Goal: Transaction & Acquisition: Purchase product/service

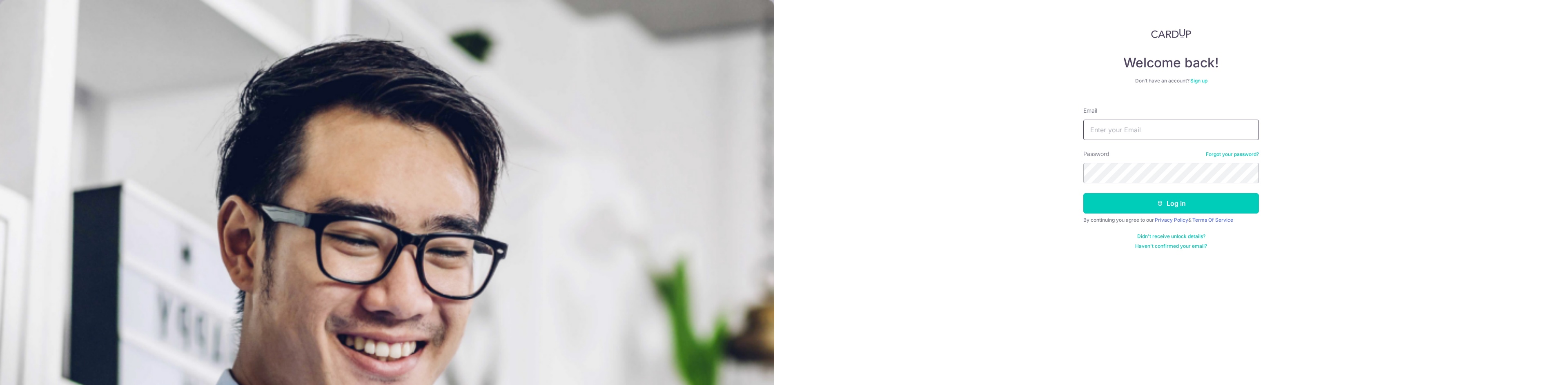
click at [1150, 120] on input "Email" at bounding box center [1170, 130] width 176 height 20
type input "leejunde@gmail.com"
click at [1083, 193] on button "Log in" at bounding box center [1170, 203] width 176 height 20
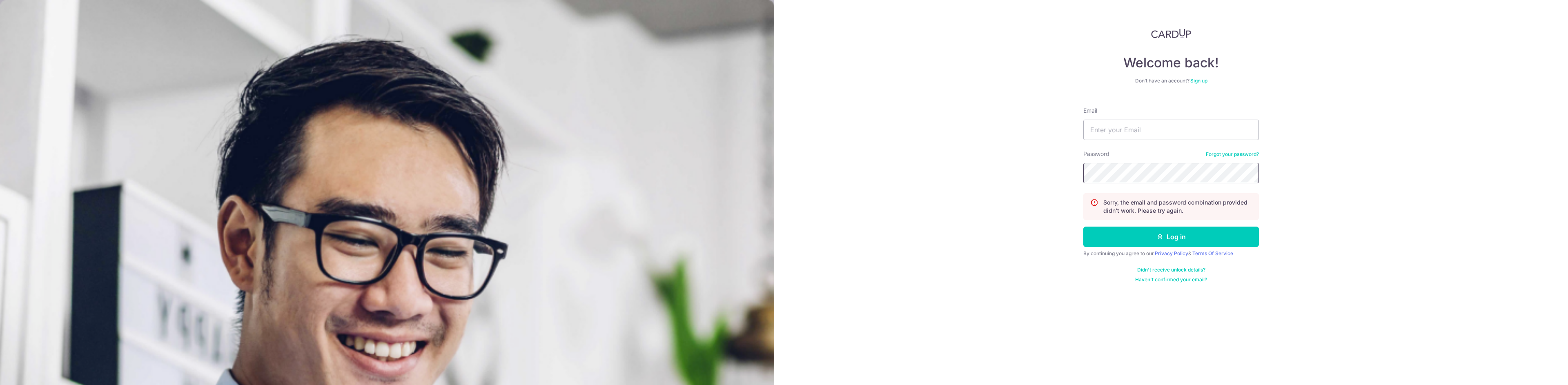
click at [1083, 227] on button "Log in" at bounding box center [1170, 237] width 176 height 20
click at [1175, 142] on form "Email Password Forgot your password? Sorry, the email and password combination …" at bounding box center [1170, 191] width 176 height 183
click at [1183, 131] on input "Email" at bounding box center [1170, 130] width 176 height 20
type input "leejunde@gmail.com"
click at [1083, 227] on button "Log in" at bounding box center [1170, 237] width 176 height 20
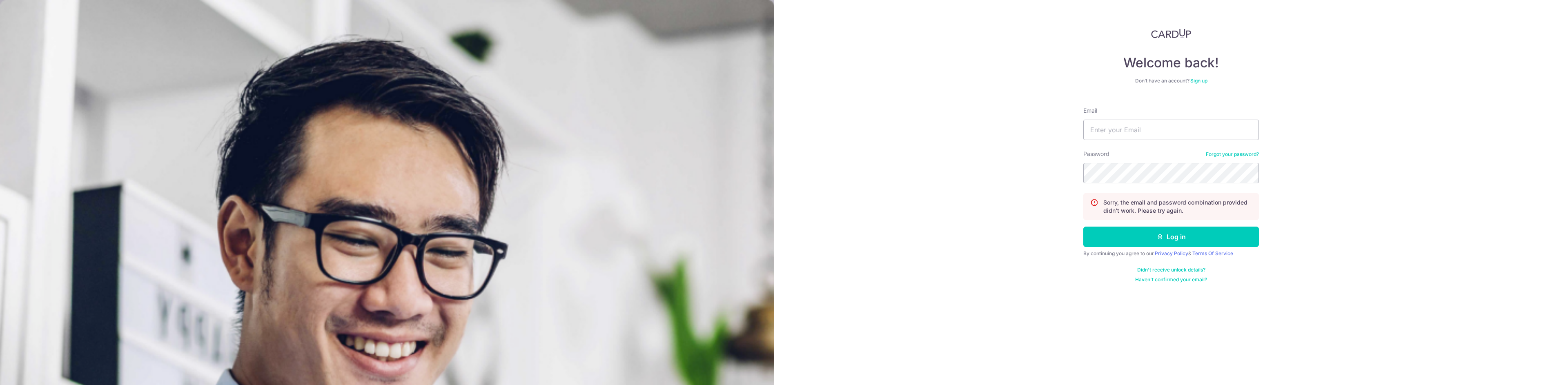
click at [1246, 155] on link "Forgot your password?" at bounding box center [1232, 154] width 53 height 6
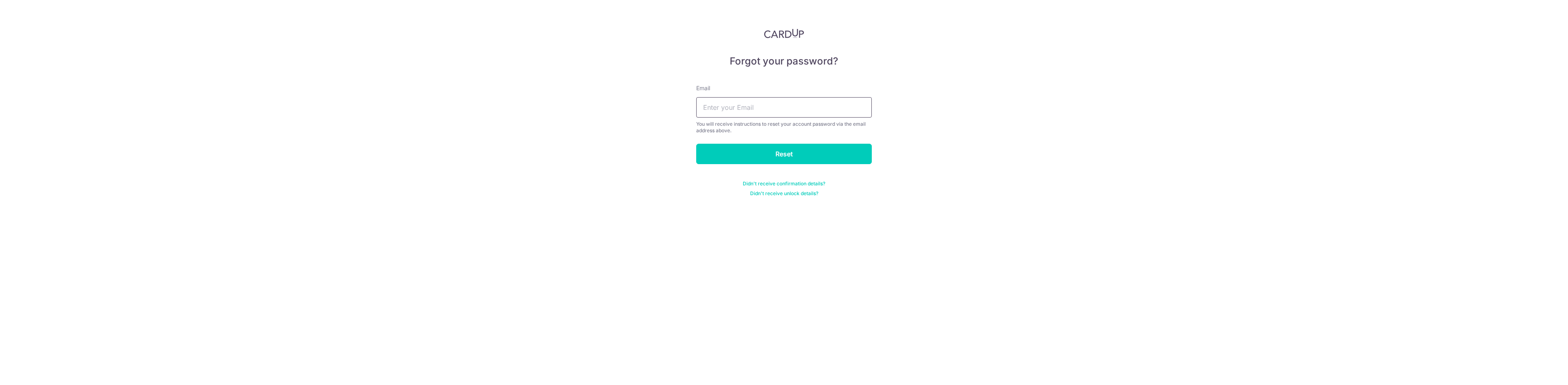
click at [770, 105] on input "text" at bounding box center [784, 107] width 176 height 20
type input "leejunde@gmail.com"
click at [774, 153] on input "Reset" at bounding box center [784, 153] width 176 height 20
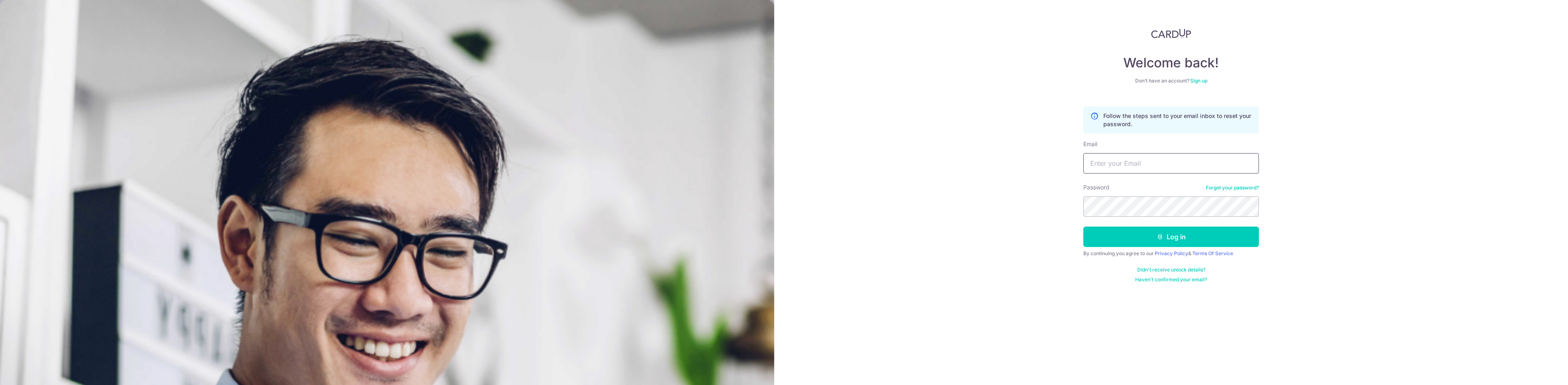
click at [1146, 170] on input "Email" at bounding box center [1170, 163] width 176 height 20
click at [1172, 172] on input "Email" at bounding box center [1170, 163] width 176 height 20
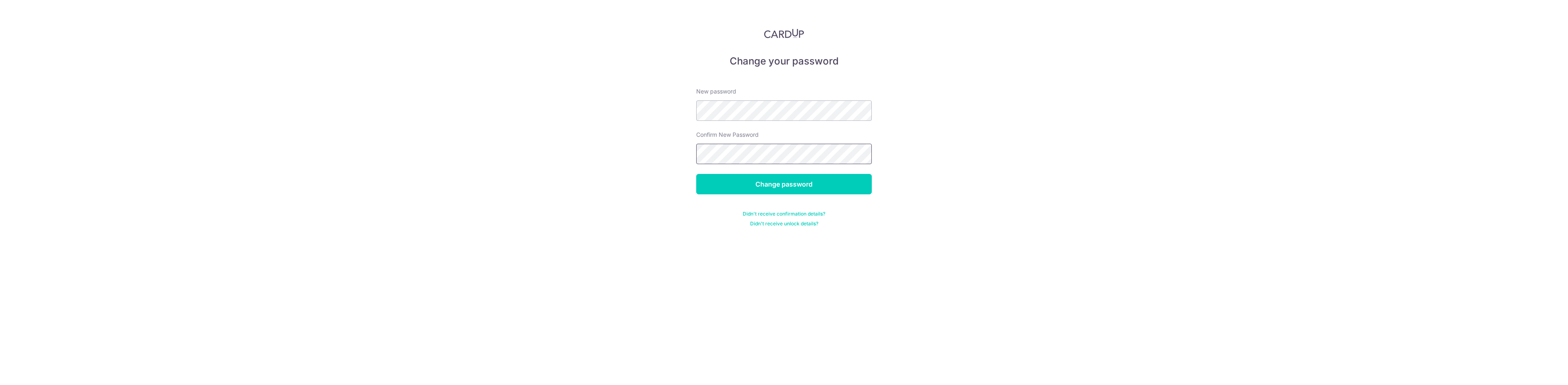
click at [696, 174] on input "Change password" at bounding box center [784, 183] width 176 height 20
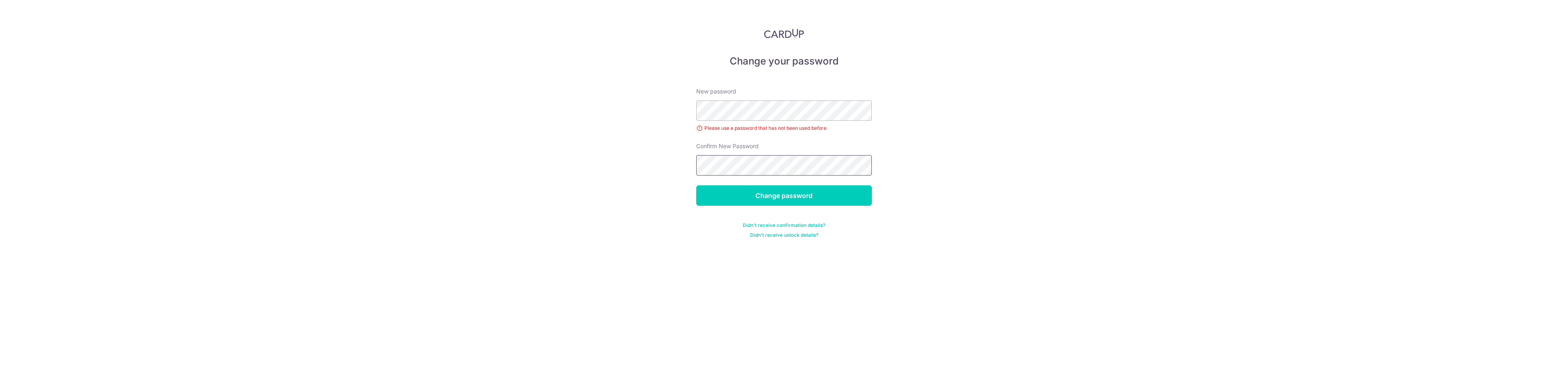
click at [696, 186] on input "Change password" at bounding box center [784, 195] width 176 height 20
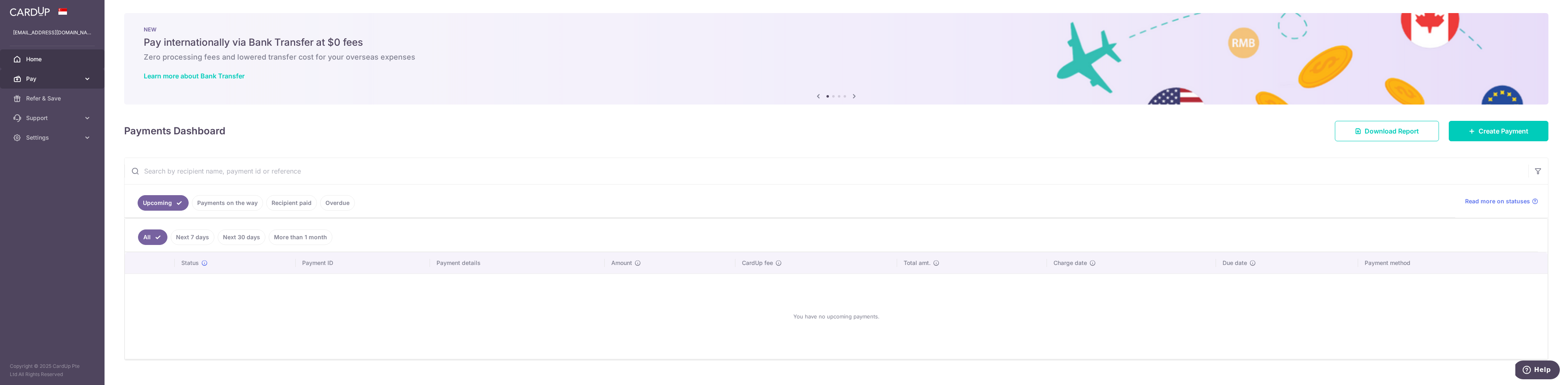
click at [68, 81] on span "Pay" at bounding box center [52, 79] width 54 height 8
click at [80, 105] on link "Payments" at bounding box center [52, 99] width 104 height 20
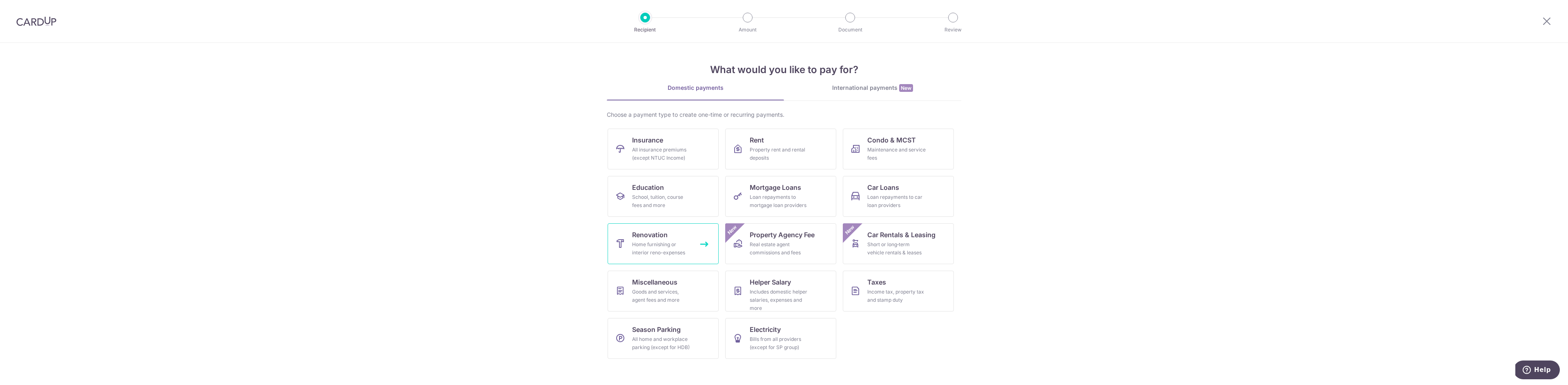
click at [685, 248] on div "Home furnishing or interior reno-expenses" at bounding box center [662, 248] width 59 height 16
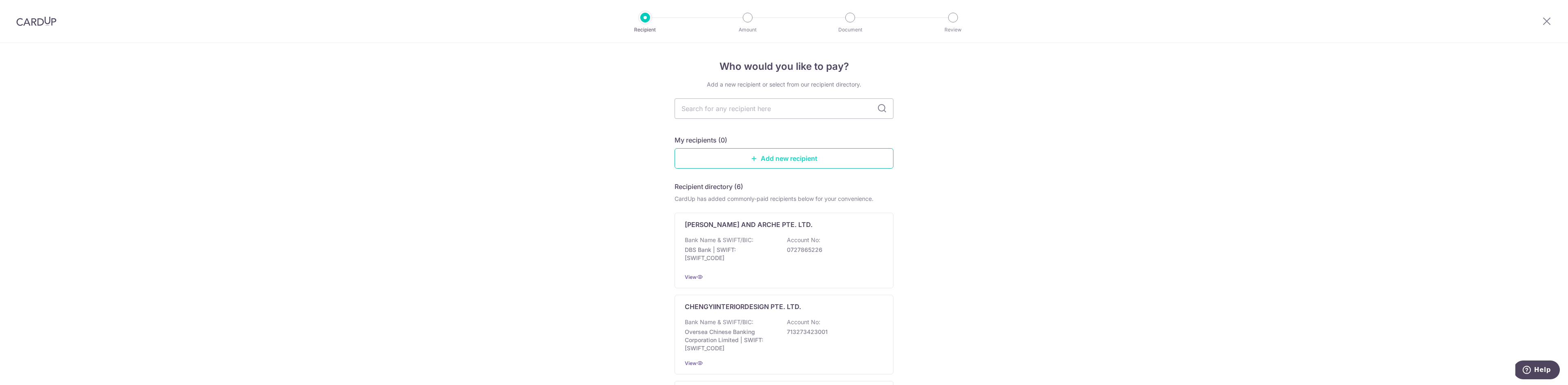
click at [884, 159] on link "Add new recipient" at bounding box center [784, 158] width 219 height 20
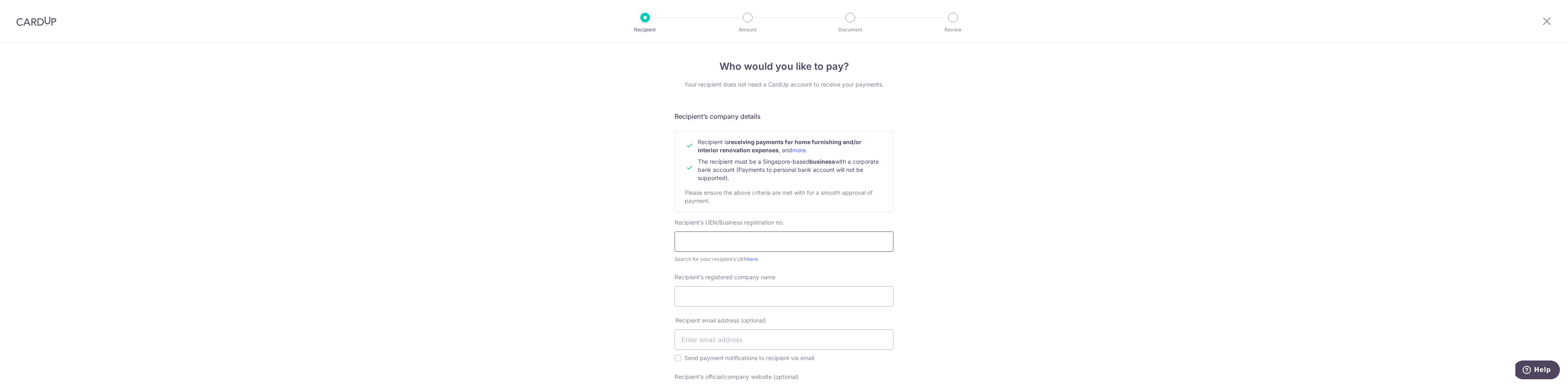
click at [795, 241] on input "text" at bounding box center [784, 241] width 219 height 20
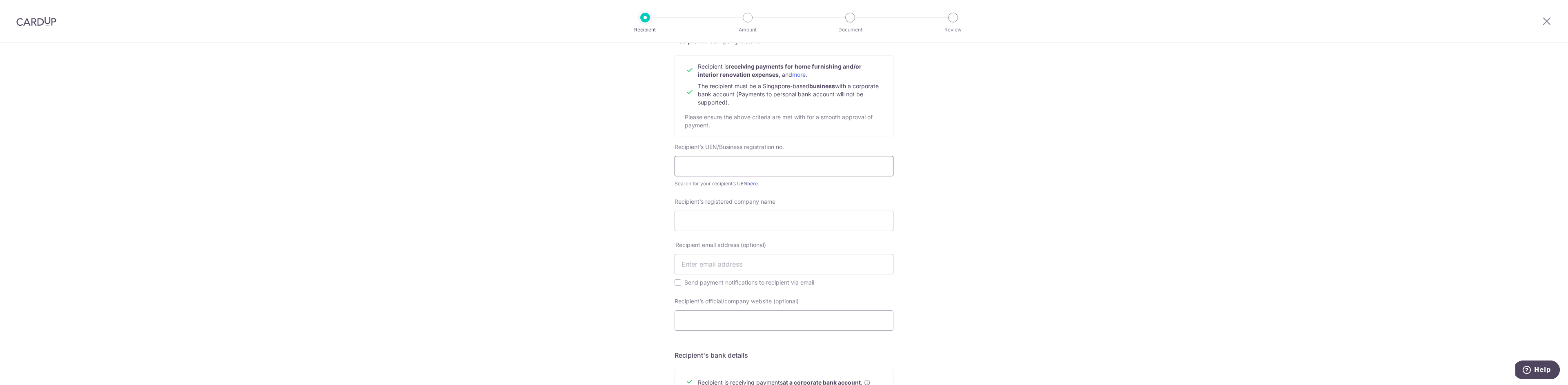
scroll to position [99, 0]
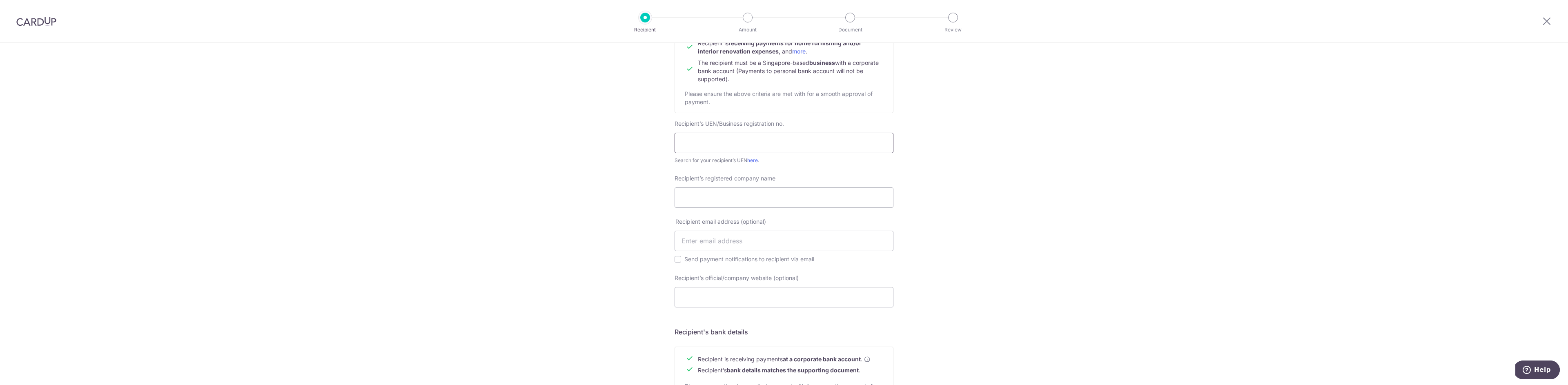
click at [720, 142] on input "text" at bounding box center [784, 143] width 219 height 20
paste input "202451813M"
type input "202451813M"
click at [868, 204] on input "Recipient’s registered company name" at bounding box center [784, 197] width 219 height 20
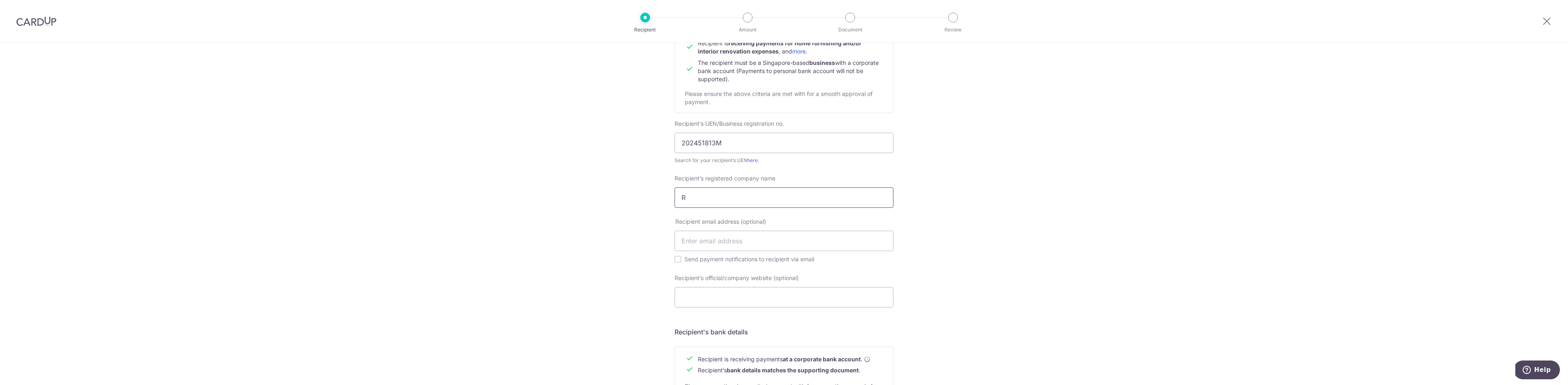
paste input "eborn Interior Pte Ltd"
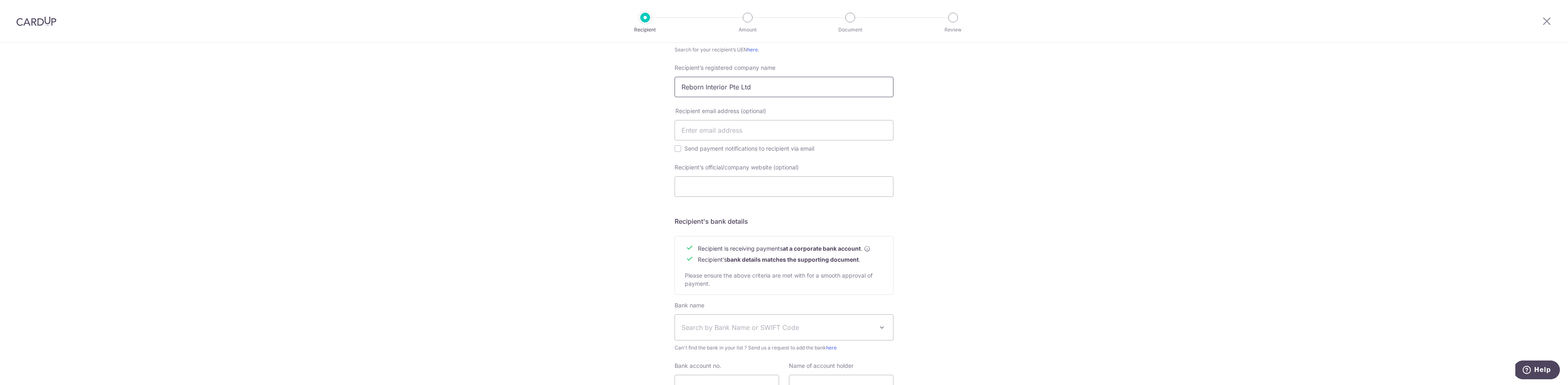
scroll to position [237, 0]
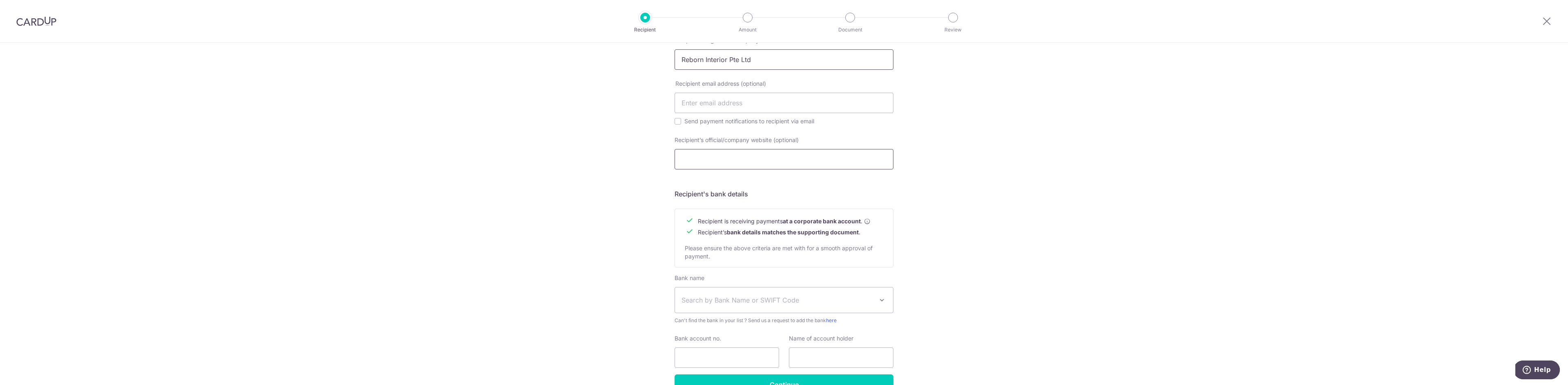
type input "Reborn Interior Pte Ltd"
click at [807, 157] on input "Recipient’s official/company website (optional)" at bounding box center [784, 159] width 219 height 20
click at [937, 171] on div "Who would you like to pay? Your recipient does not need a CardUp account to rec…" at bounding box center [784, 120] width 1568 height 627
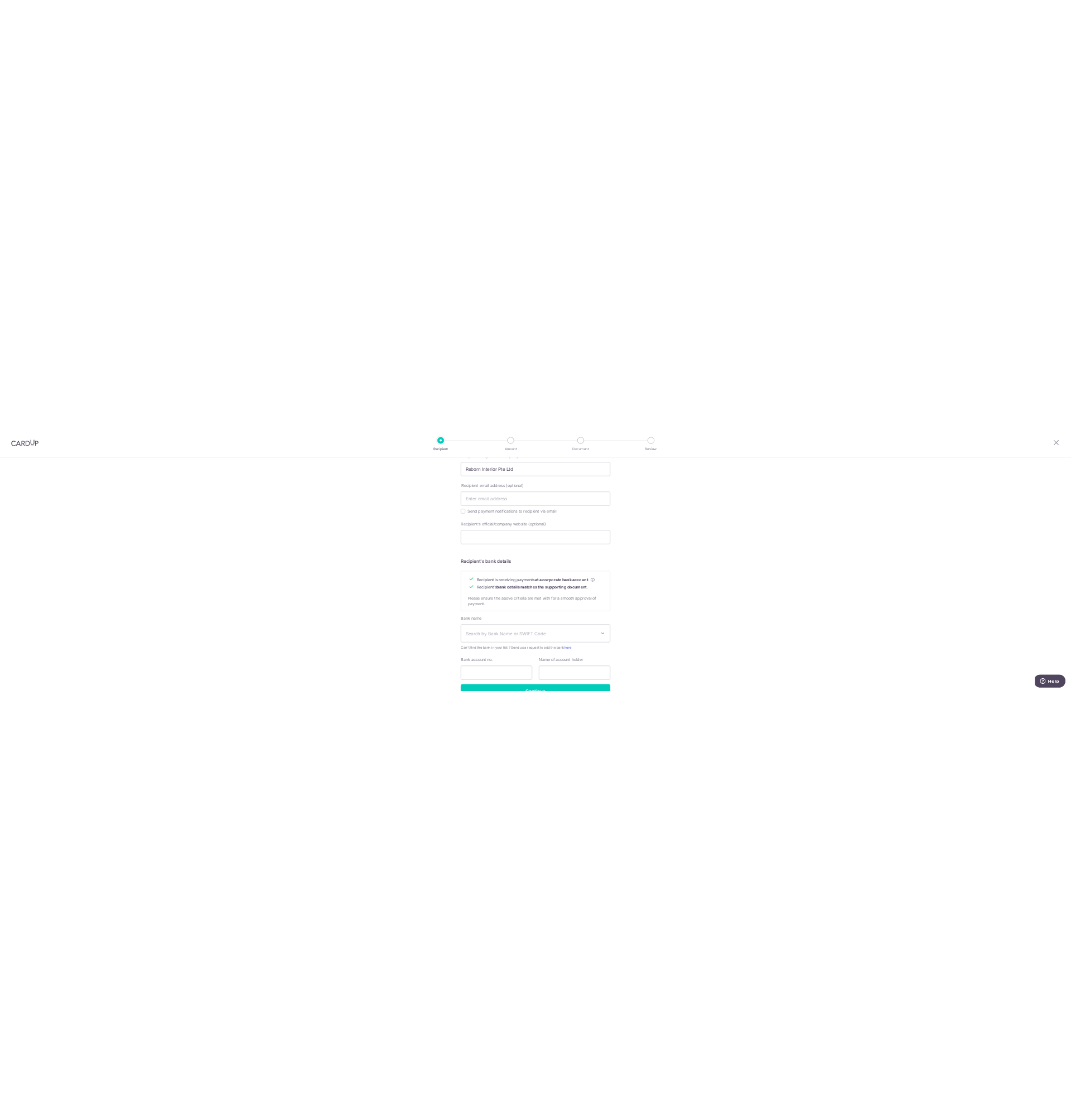
scroll to position [389, 0]
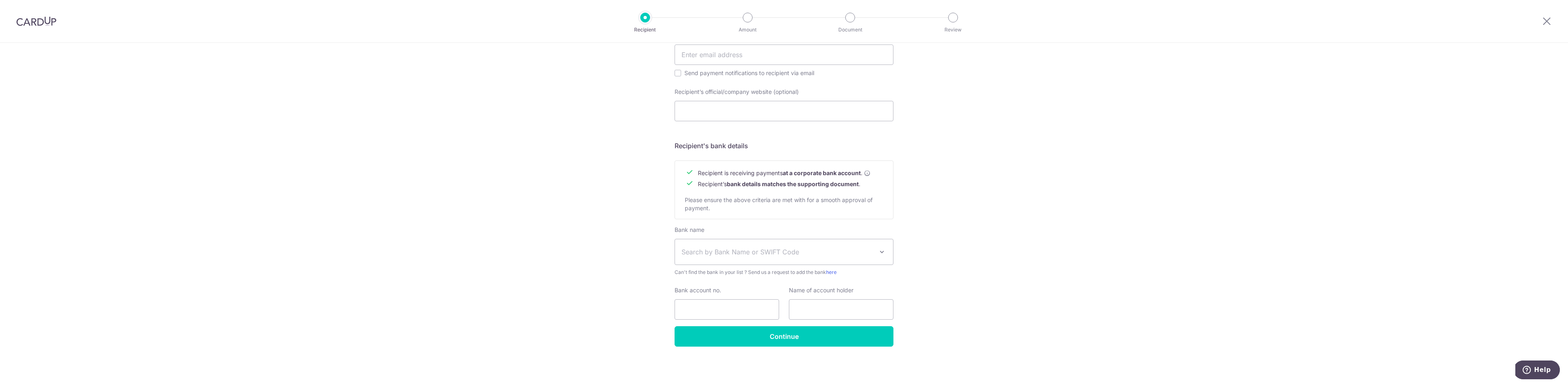
drag, startPoint x: 832, startPoint y: 239, endPoint x: 836, endPoint y: 242, distance: 5.0
click at [833, 240] on span "Search by Bank Name or SWIFT Code" at bounding box center [783, 252] width 218 height 25
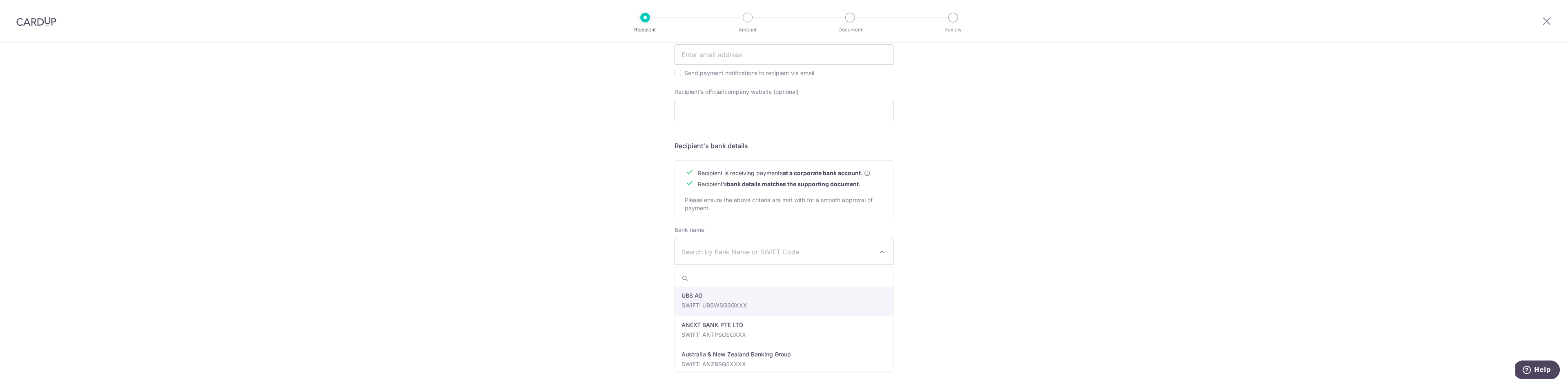
click at [724, 251] on span "Search by Bank Name or SWIFT Code" at bounding box center [778, 252] width 192 height 10
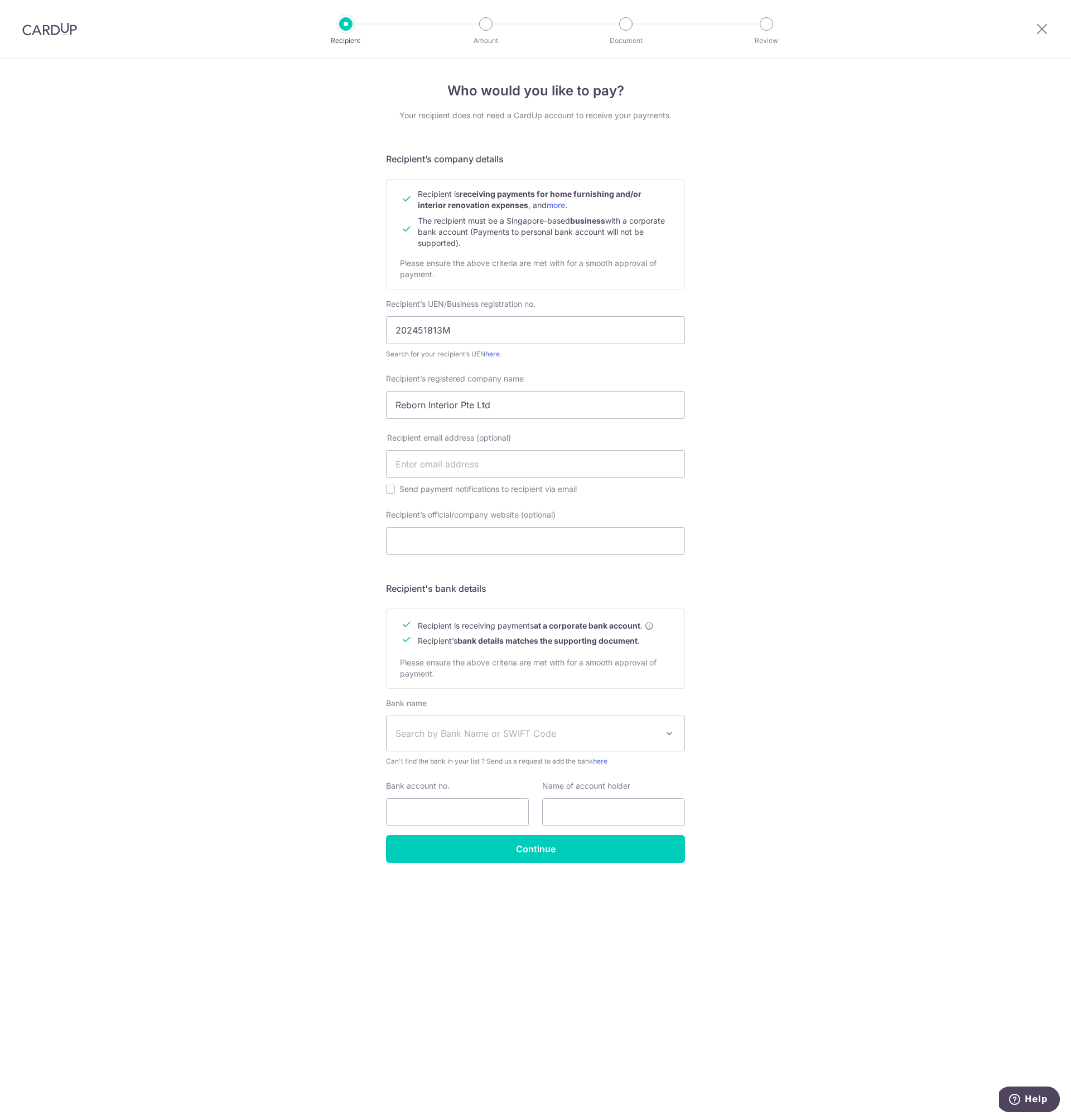
scroll to position [0, 0]
click at [501, 480] on div "Recipient email address (optional) Send payment notifications to recipient via …" at bounding box center [536, 464] width 299 height 63
click at [470, 525] on span "Search by Bank Name or SWIFT Code" at bounding box center [535, 734] width 297 height 34
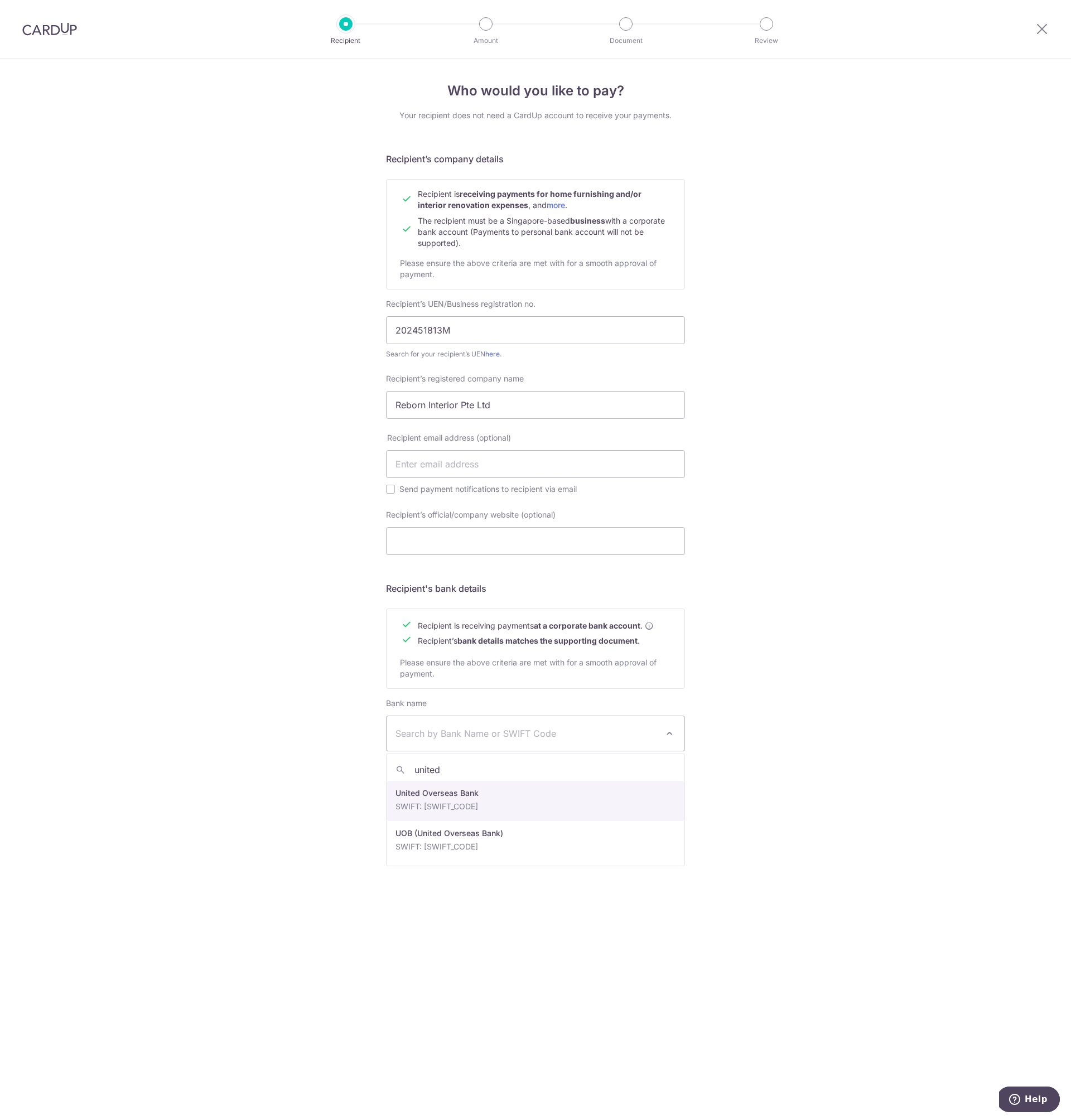
type input "united"
select select "23668"
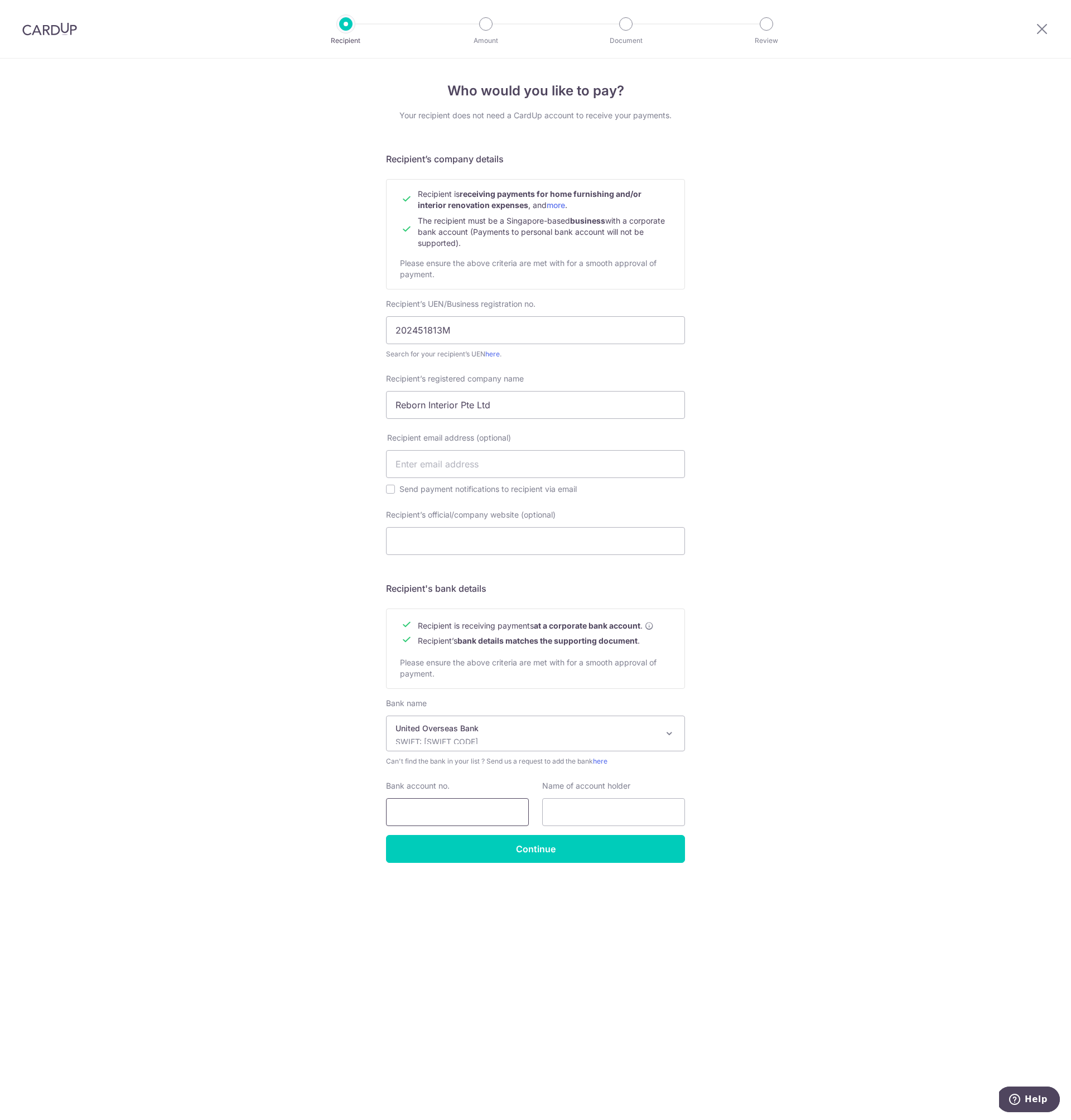
click at [433, 525] on input "Bank account no." at bounding box center [457, 812] width 142 height 28
click at [464, 525] on input "Bank account no." at bounding box center [457, 812] width 142 height 28
paste input "3493396267"
type input "3493396267"
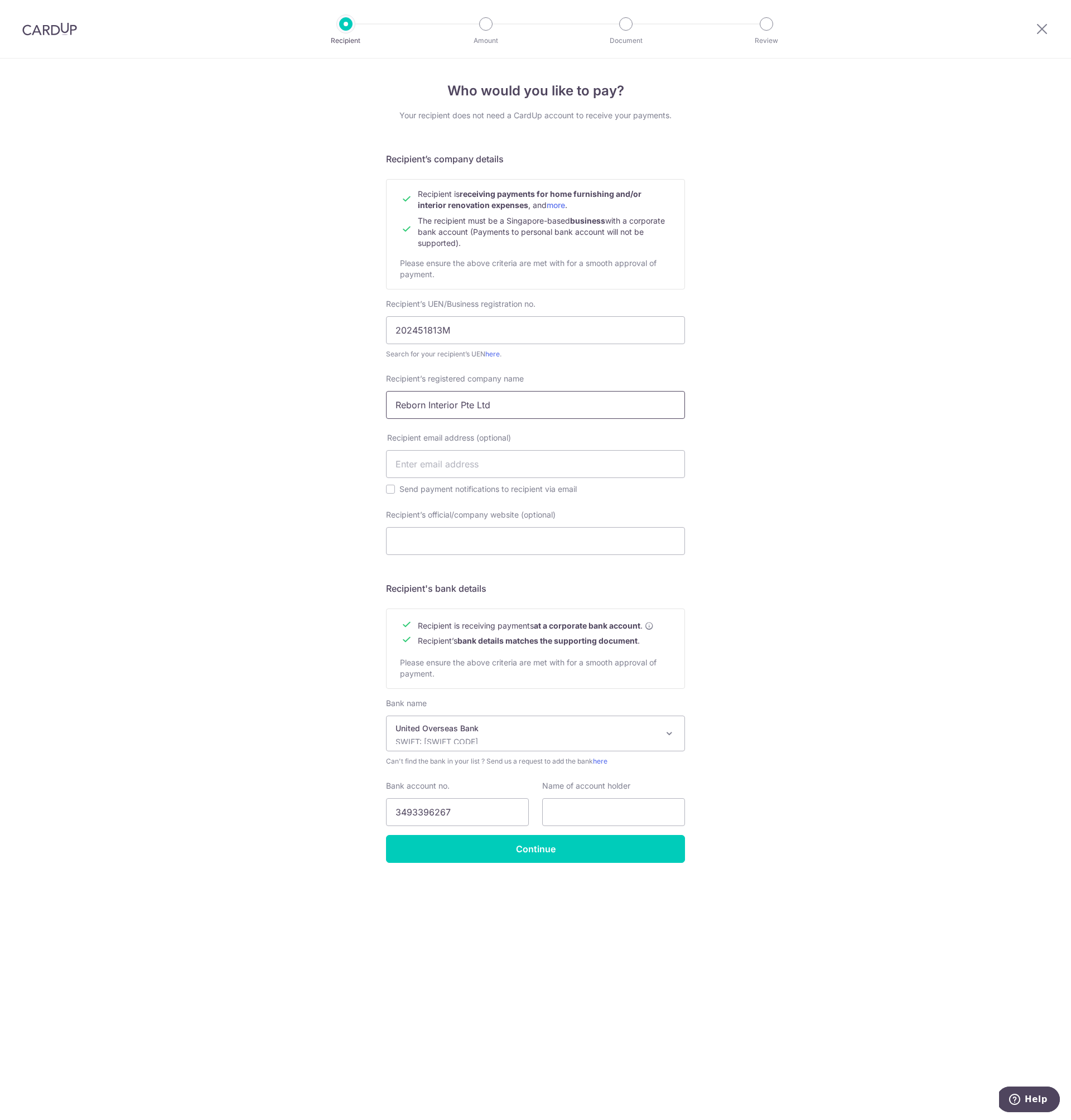
click at [545, 407] on input "Reborn Interior Pte Ltd" at bounding box center [536, 405] width 299 height 28
click at [476, 409] on input "Reborn Interior Pte Ltd" at bounding box center [536, 405] width 299 height 28
type input "Reborn Interior Pte Ltd"
click at [605, 525] on input "text" at bounding box center [613, 812] width 142 height 28
paste input "Reborn Interior Pte. Ltd."
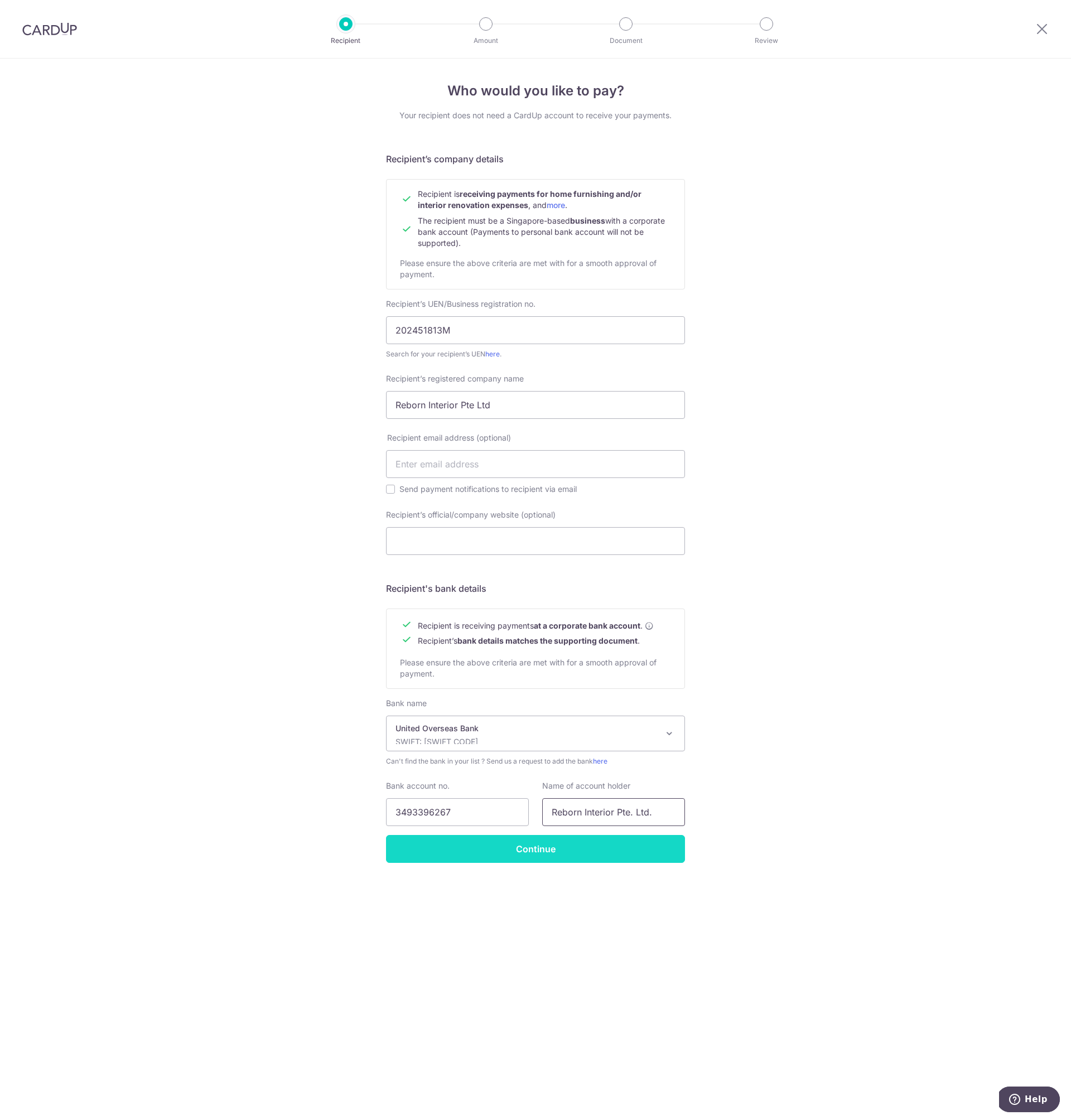
type input "Reborn Interior Pte. Ltd."
click at [591, 525] on input "Continue" at bounding box center [536, 848] width 299 height 28
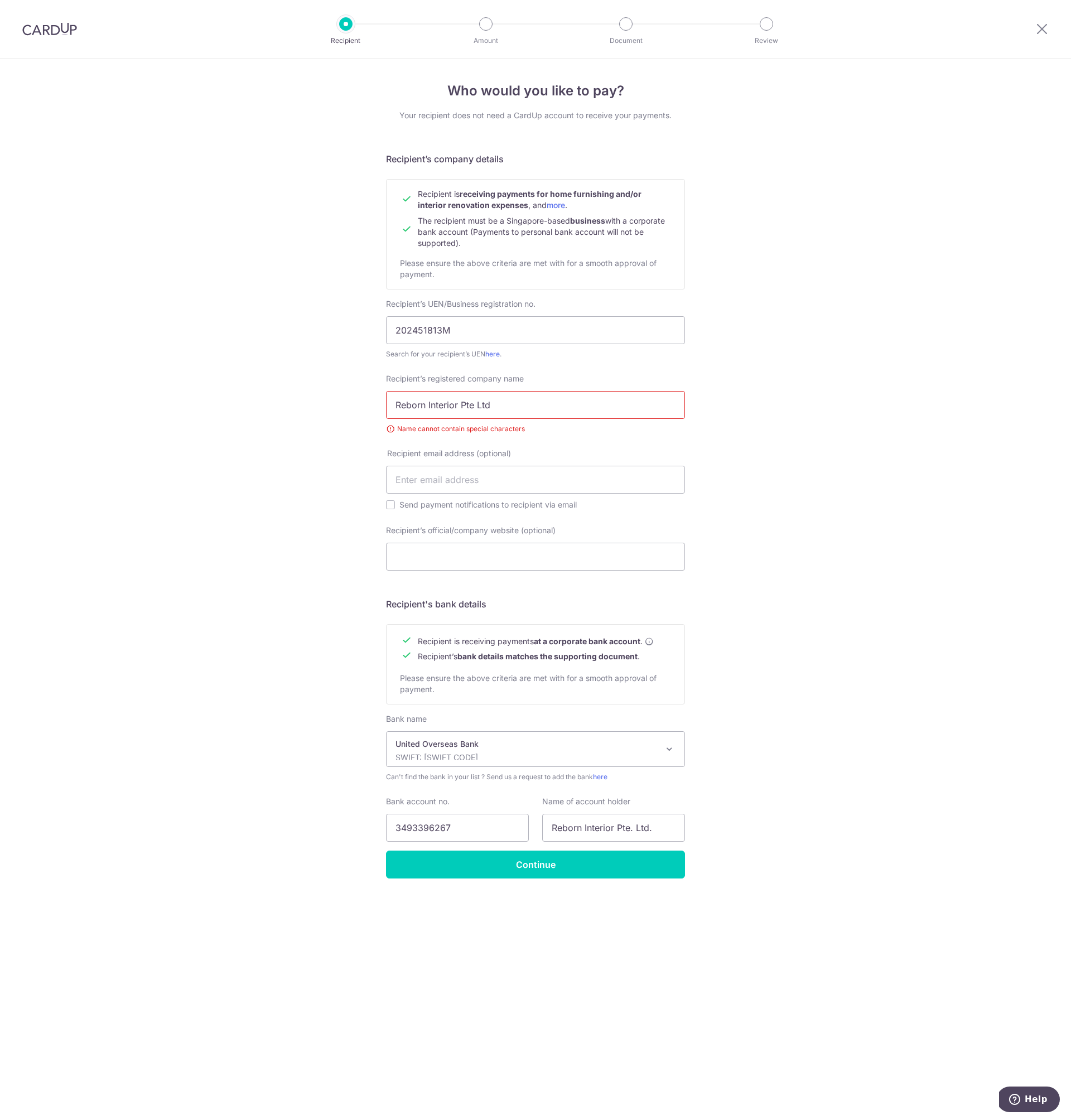
drag, startPoint x: 590, startPoint y: 395, endPoint x: 536, endPoint y: 403, distance: 54.6
click at [590, 395] on input "Reborn Interior Pte Ltd" at bounding box center [536, 405] width 299 height 28
click at [446, 407] on input "Reborn Interior Pte Ltd" at bounding box center [536, 405] width 299 height 28
click at [398, 404] on input "Reborn Interior Pte Ltd" at bounding box center [536, 405] width 299 height 28
type input "Reborn Interior Pte Ltd"
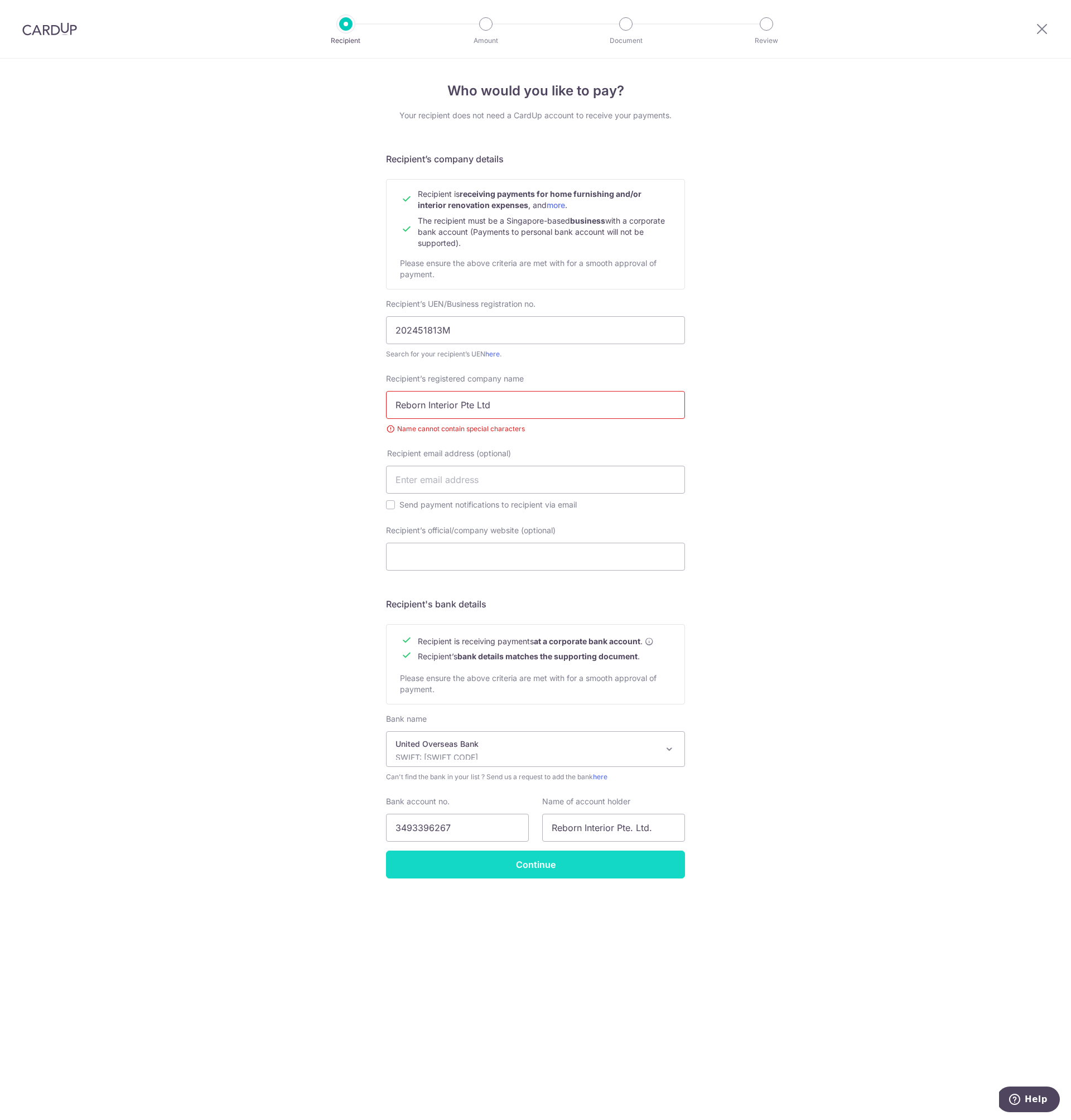
click at [609, 867] on input "Continue" at bounding box center [536, 865] width 299 height 28
click at [558, 407] on input "Reborn Interior Pte Ltd" at bounding box center [536, 405] width 299 height 28
click at [464, 406] on input "Reborn Interior Pte Ltd" at bounding box center [536, 405] width 299 height 28
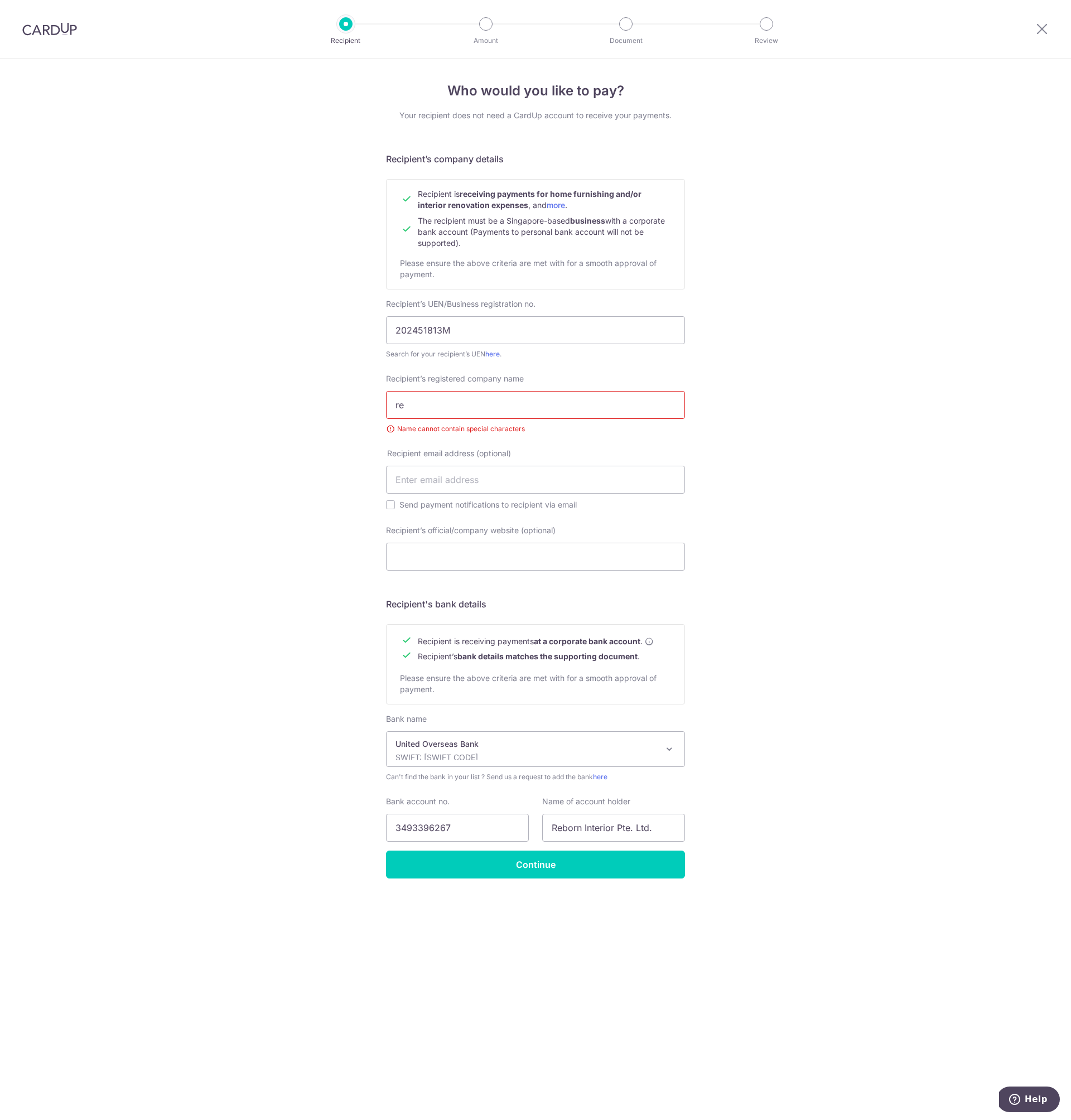
type input "r"
type input "Reborn Interior Pte Ltd"
click at [880, 870] on div "Who would you like to pay? Your recipient does not need a CardUp account to rec…" at bounding box center [536, 589] width 1071 height 1062
click at [615, 862] on input "Continue" at bounding box center [536, 865] width 299 height 28
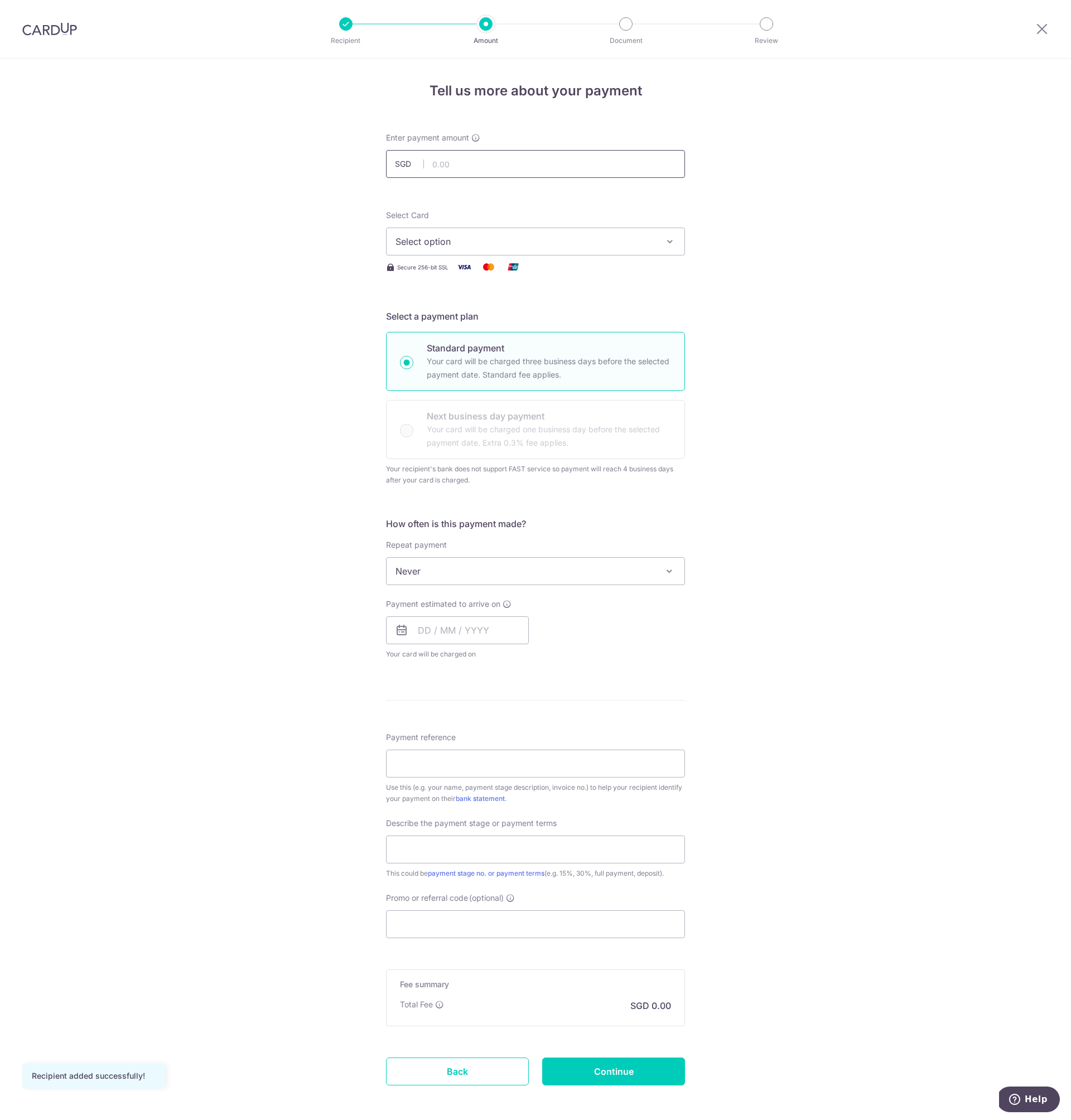
click at [484, 171] on input "text" at bounding box center [536, 164] width 299 height 28
type input "8,400.00"
click at [640, 193] on form "Enter payment amount SGD 8,400.00 8400.00 Recipient added successfully! Select …" at bounding box center [536, 625] width 299 height 985
click at [667, 244] on icon "button" at bounding box center [670, 242] width 11 height 11
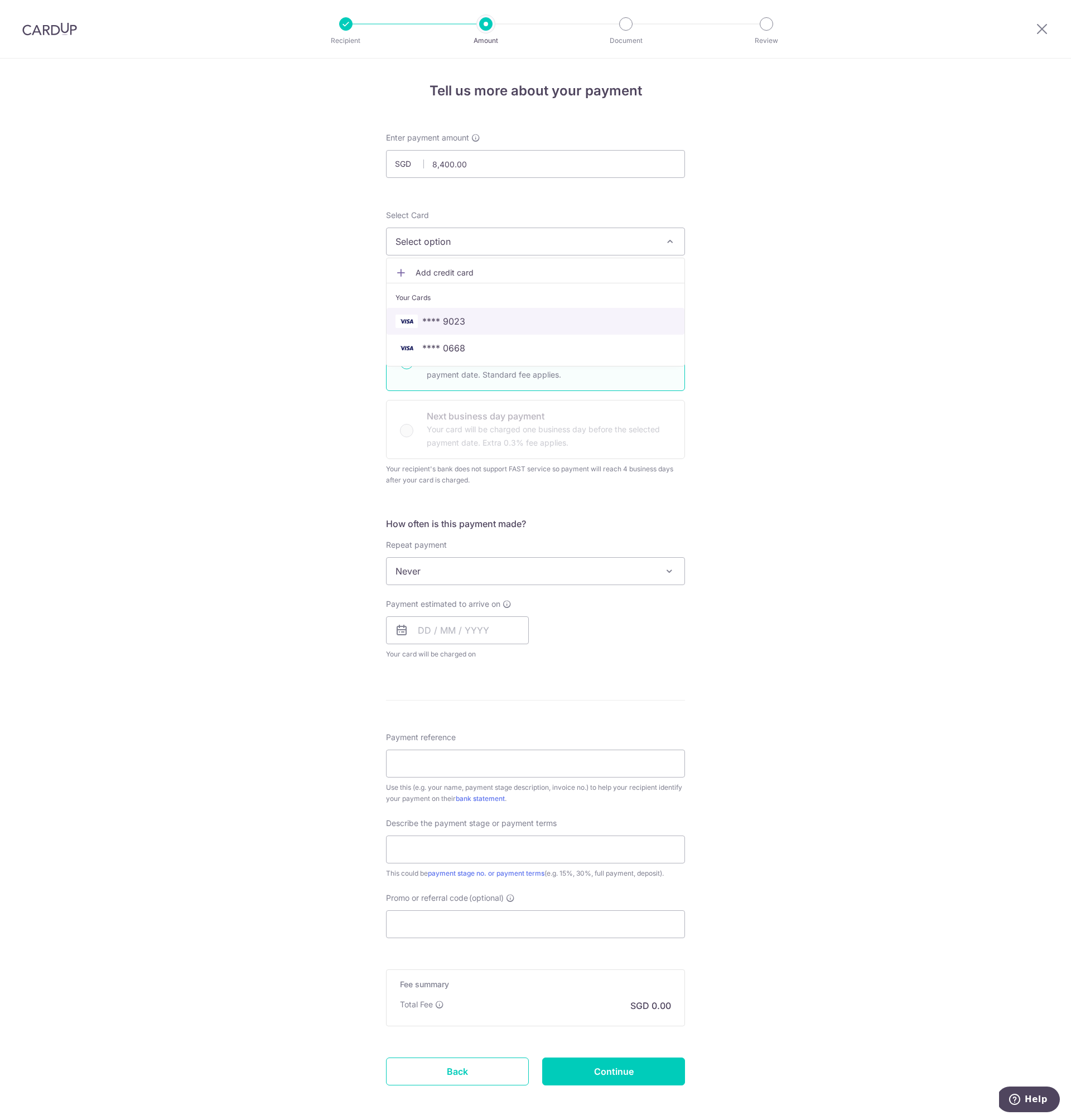
click at [568, 316] on span "**** 9023" at bounding box center [536, 321] width 280 height 13
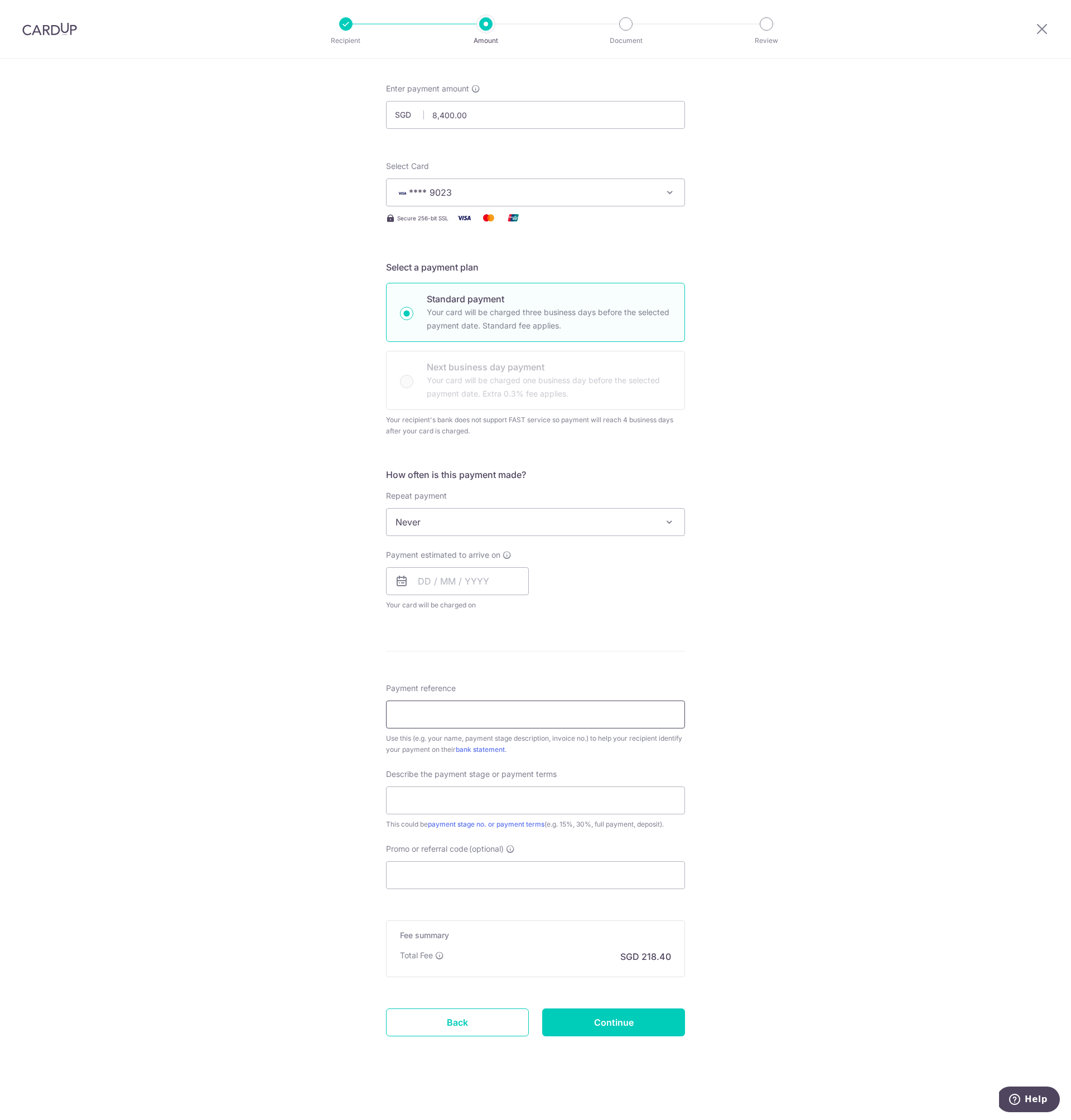
click at [503, 711] on input "Payment reference" at bounding box center [536, 714] width 299 height 28
type input "10% Deposit"
click at [554, 809] on input "text" at bounding box center [536, 800] width 299 height 28
click at [583, 876] on input "Promo or referral code (optional)" at bounding box center [536, 875] width 299 height 28
click at [514, 848] on icon at bounding box center [510, 848] width 9 height 9
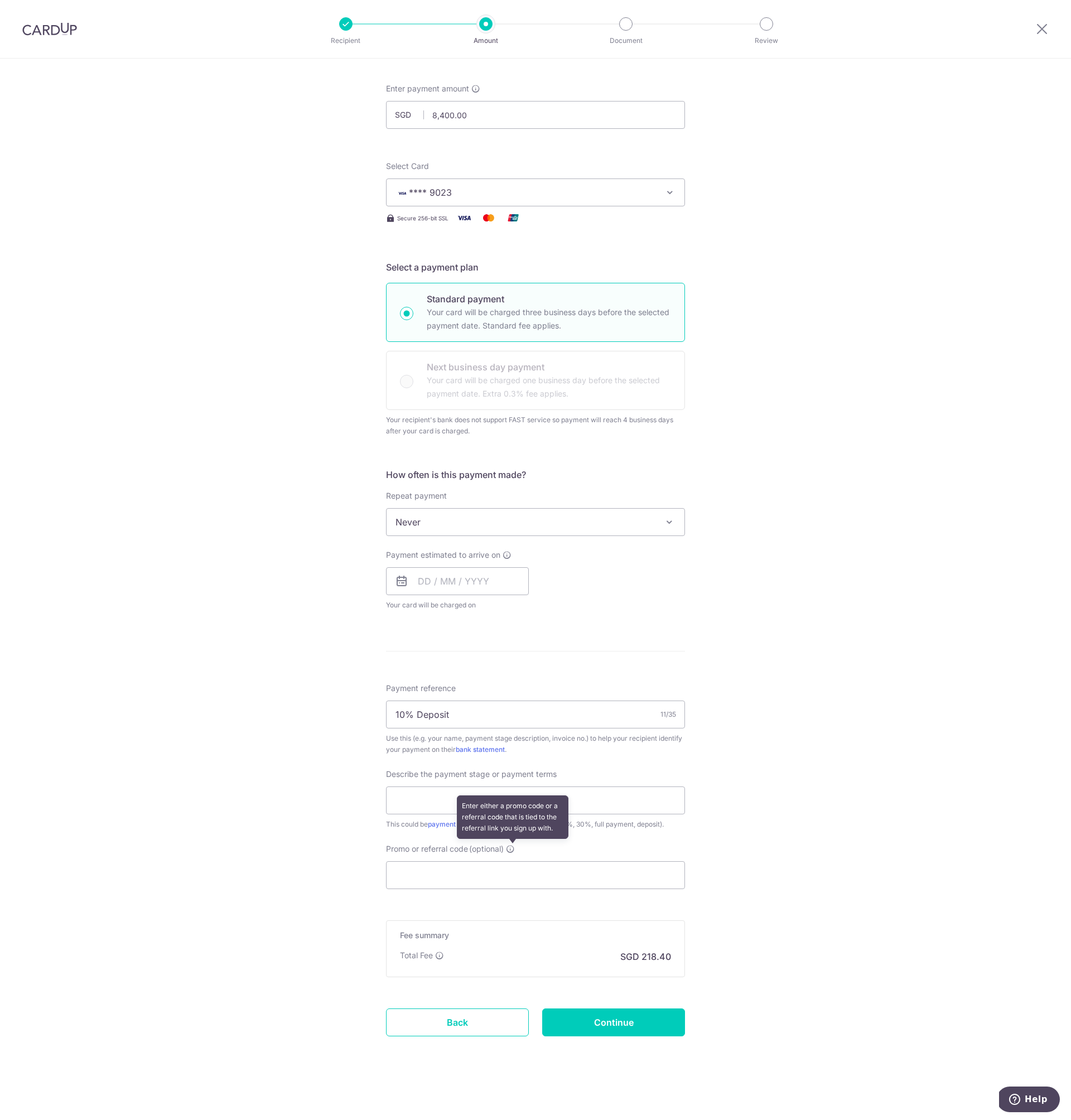
click at [514, 862] on input "Promo or referral code (optional) Enter either a promo code or a referral code …" at bounding box center [536, 875] width 299 height 28
paste input "RENO25ONE"
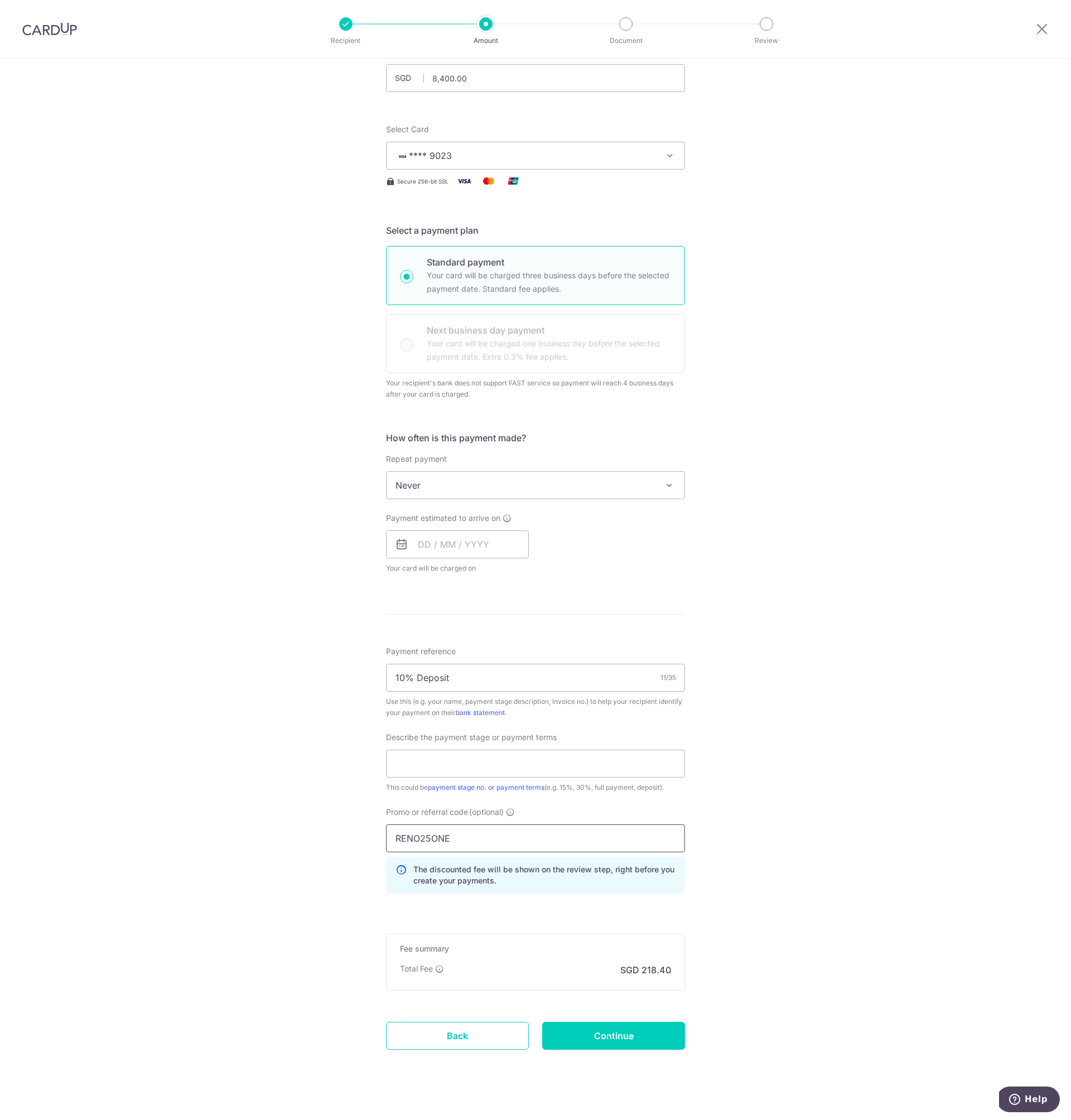
scroll to position [99, 0]
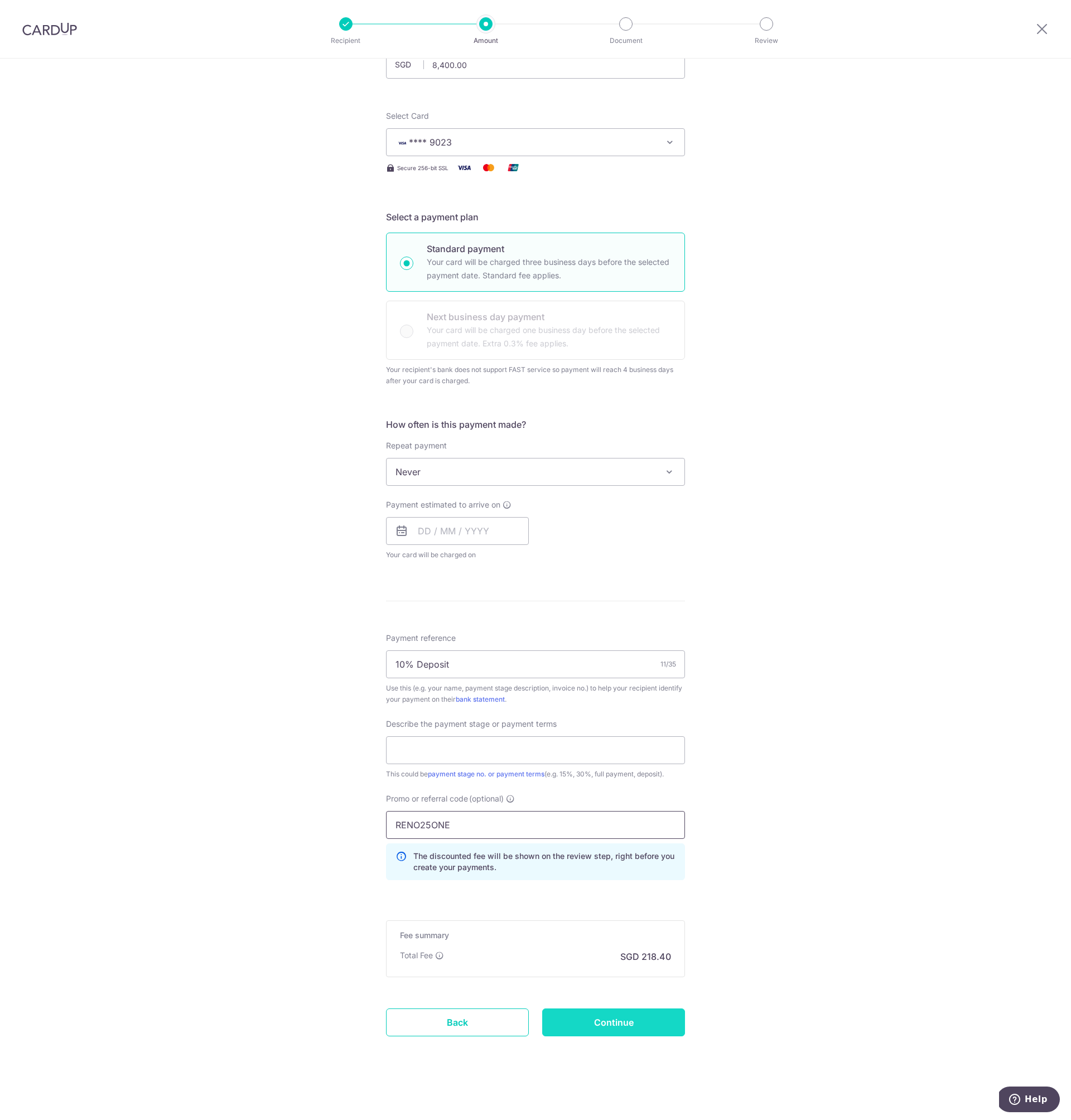
type input "RENO25ONE"
click at [617, 1017] on input "Continue" at bounding box center [613, 1022] width 142 height 28
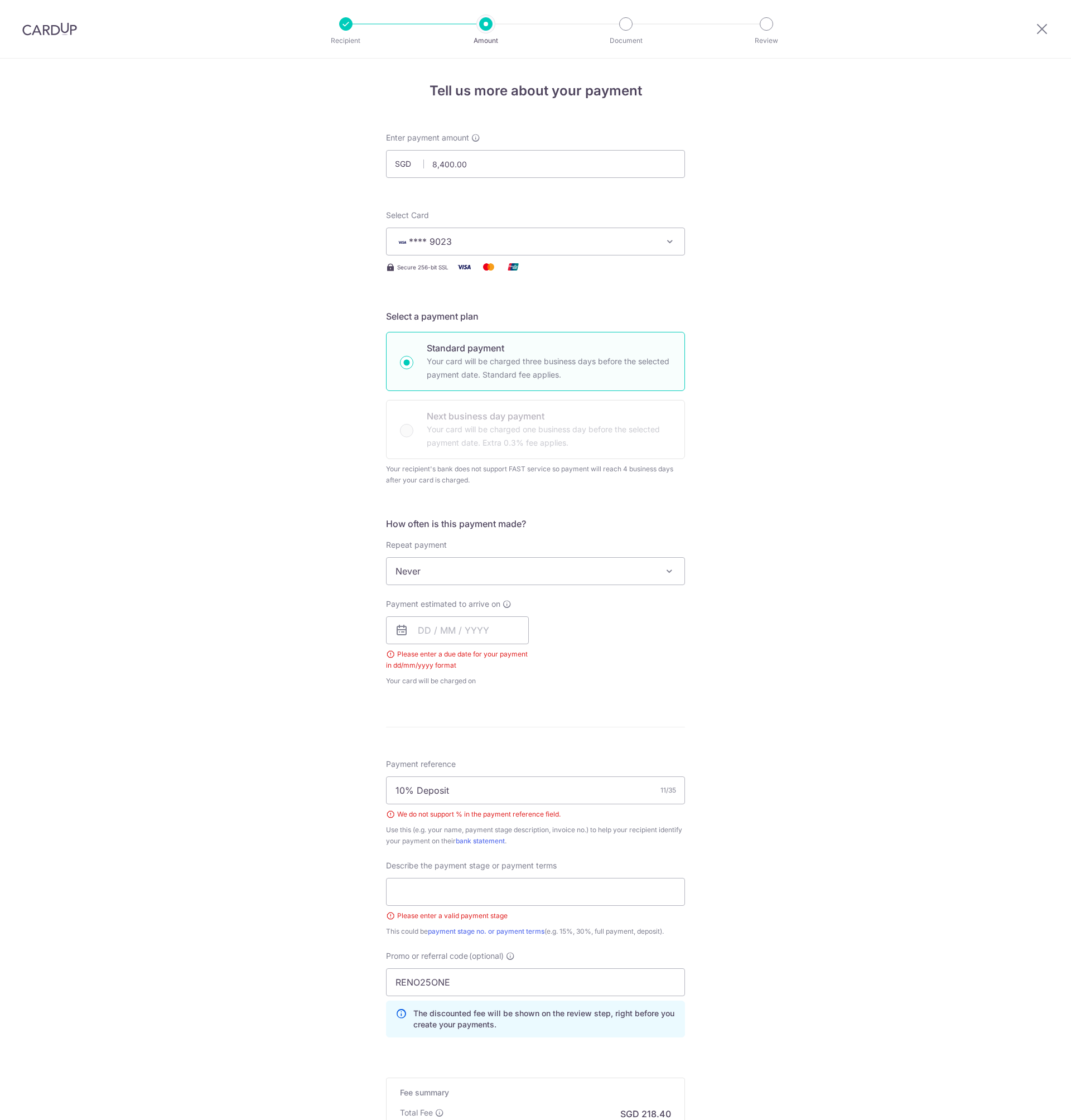
scroll to position [157, 0]
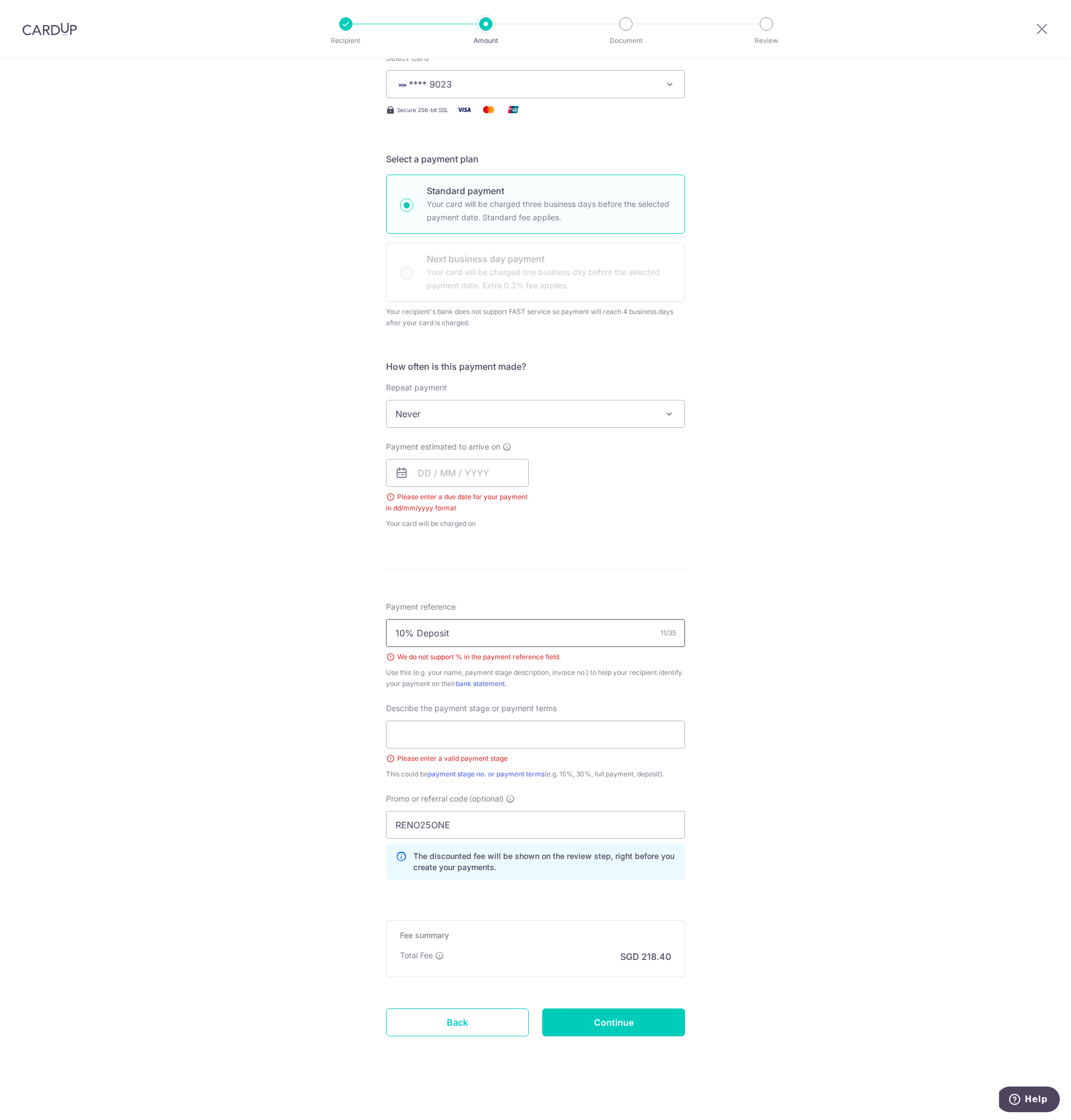
click at [406, 630] on input "10% Deposit" at bounding box center [536, 632] width 299 height 28
click at [413, 632] on input "10% Deposit" at bounding box center [536, 632] width 299 height 28
type input "10 Deposit"
click at [420, 470] on input "text" at bounding box center [457, 472] width 142 height 28
click at [518, 598] on link "17" at bounding box center [520, 597] width 18 height 18
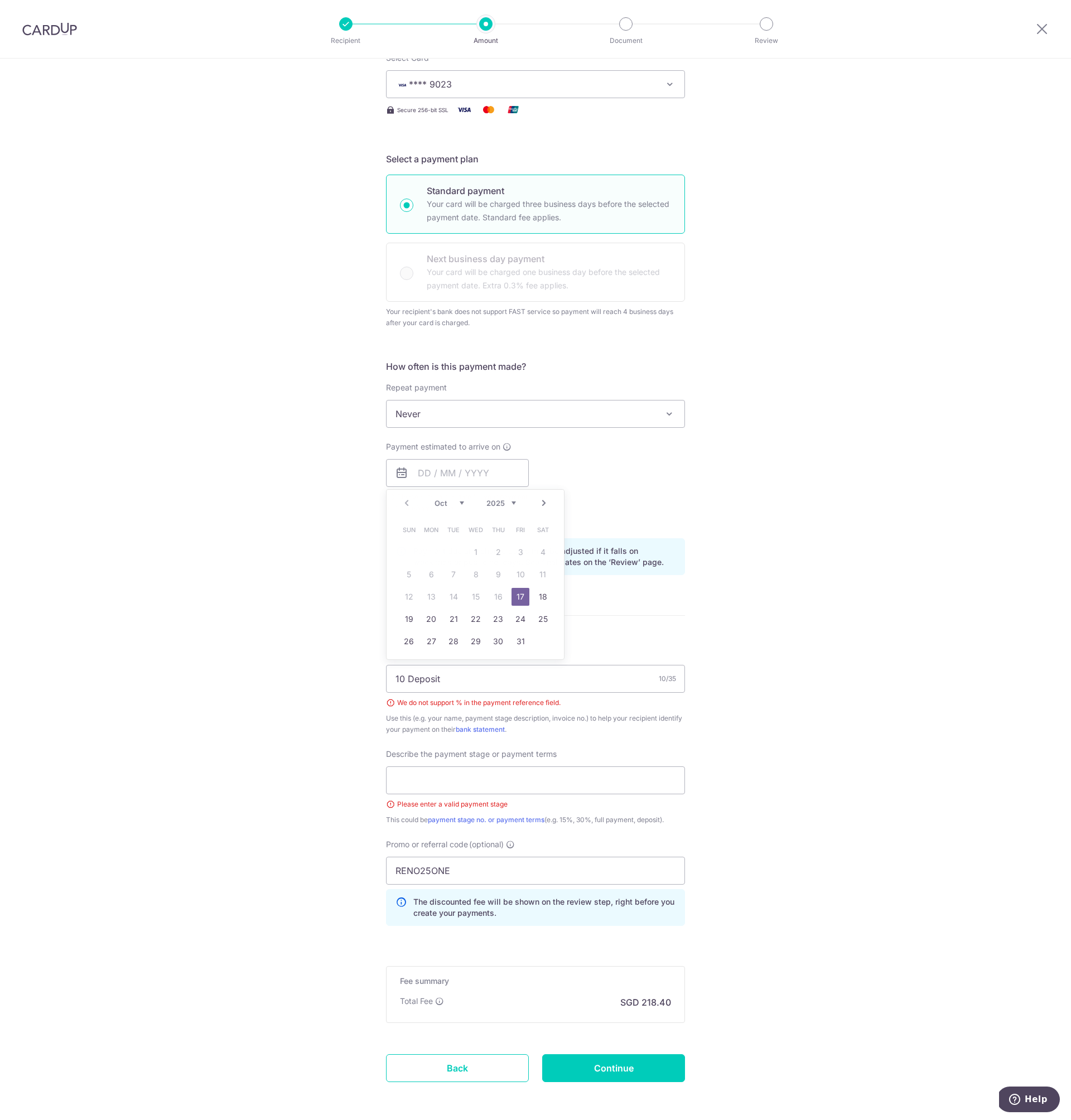
type input "[DATE]"
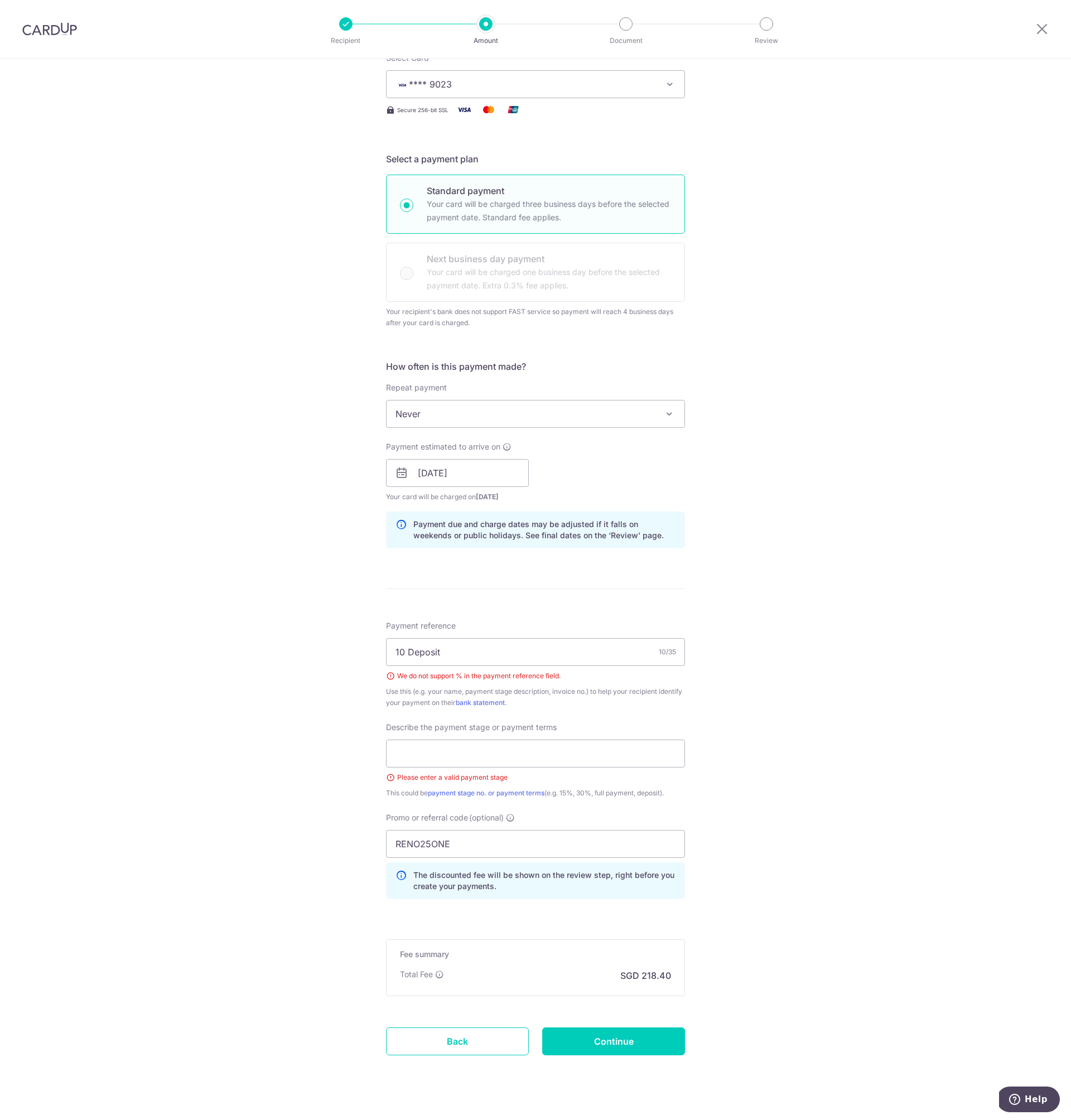
scroll to position [176, 0]
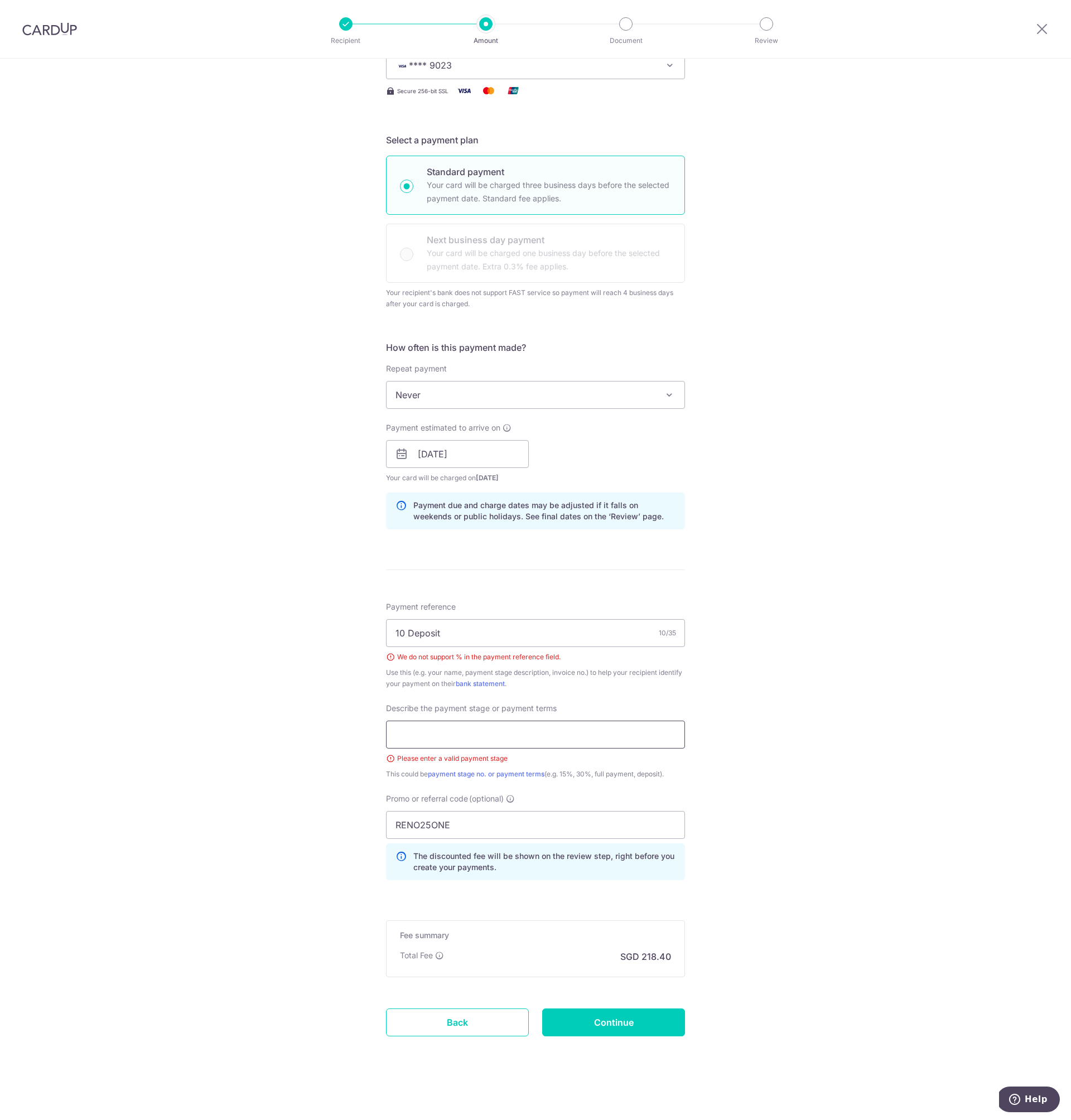
click at [491, 746] on input "text" at bounding box center [536, 735] width 299 height 28
type input "10%"
click at [417, 631] on input "10 Deposit" at bounding box center [536, 632] width 299 height 28
click at [623, 1025] on input "Continue" at bounding box center [613, 1022] width 142 height 28
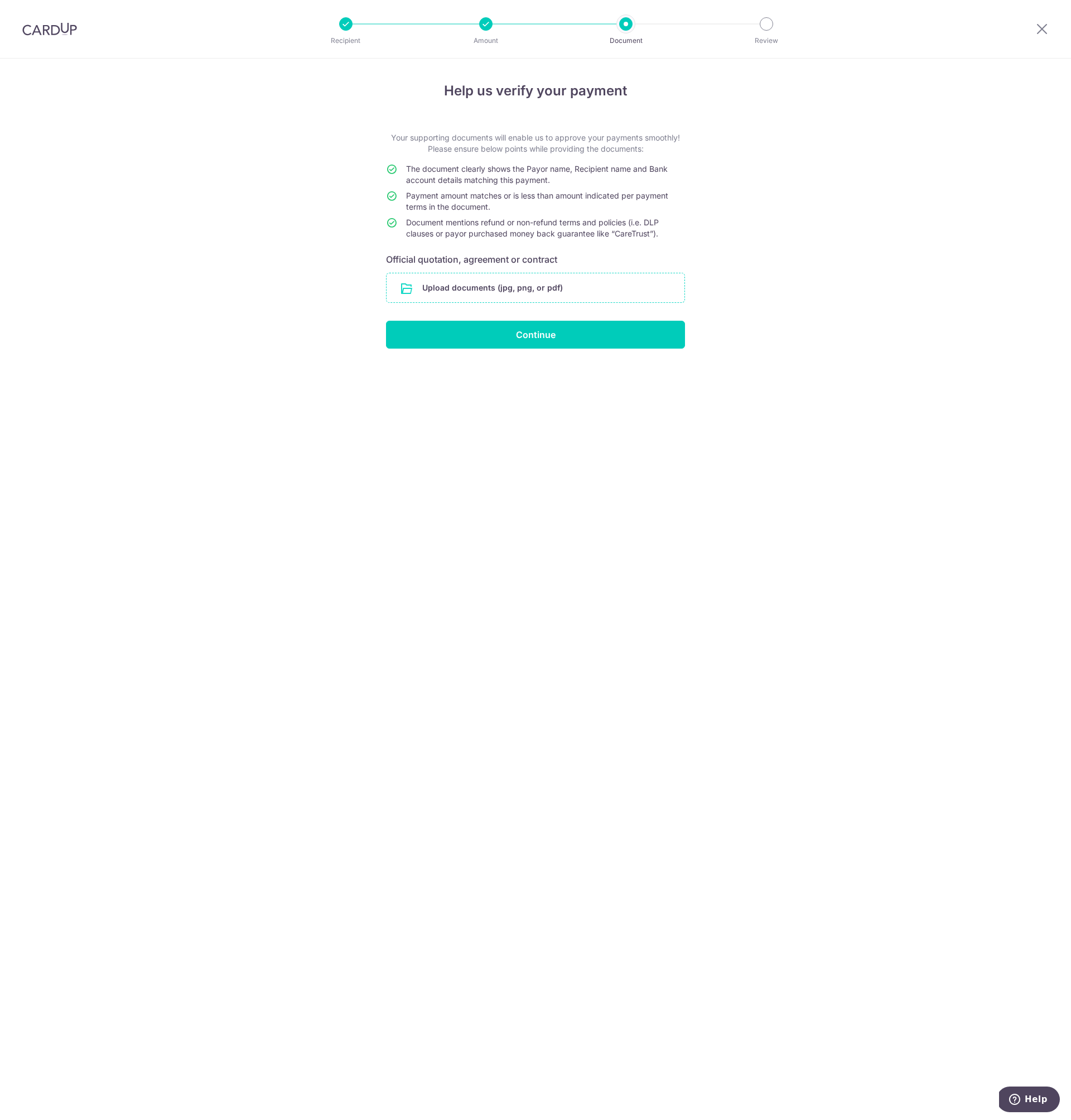
click at [457, 293] on input "file" at bounding box center [535, 288] width 297 height 29
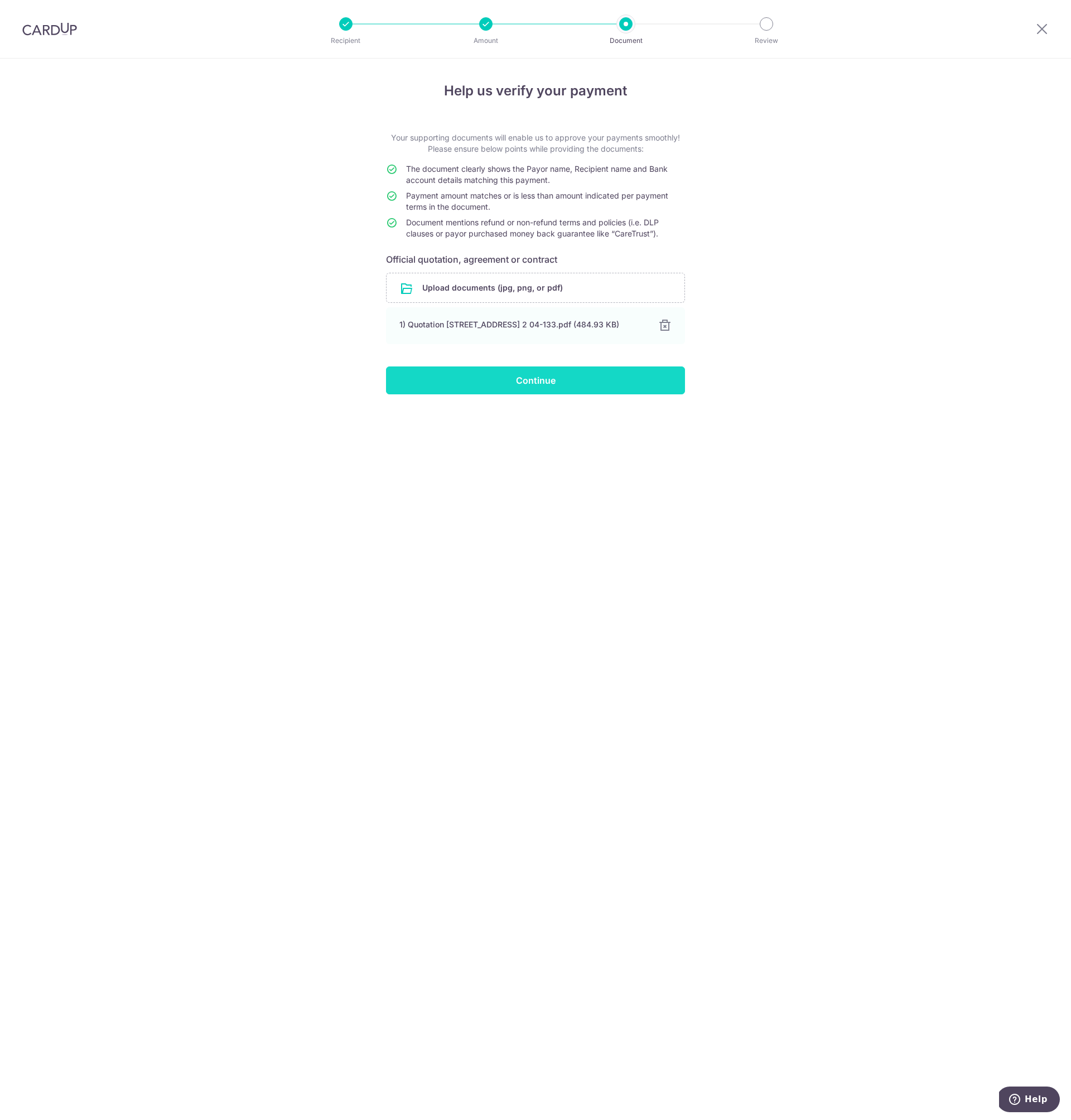
click at [595, 380] on input "Continue" at bounding box center [536, 380] width 299 height 28
